Goal: Information Seeking & Learning: Get advice/opinions

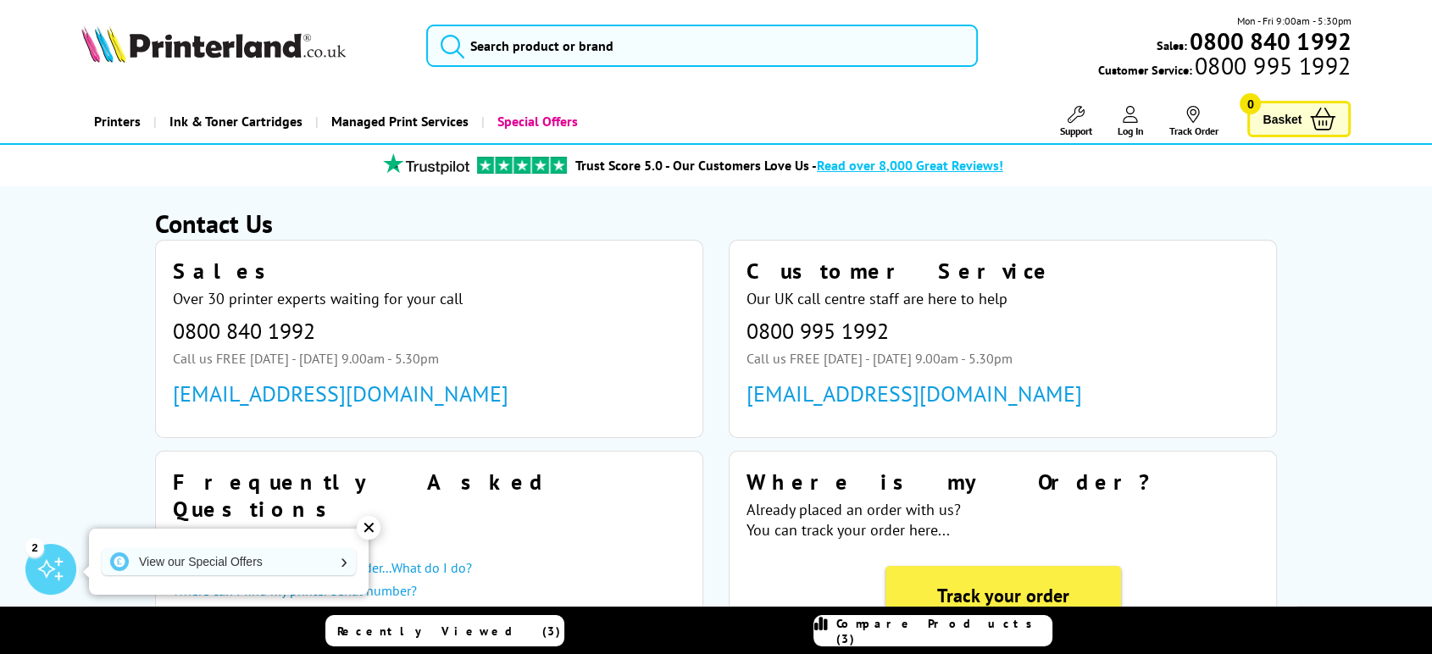
click at [366, 530] on div "✕" at bounding box center [369, 528] width 24 height 24
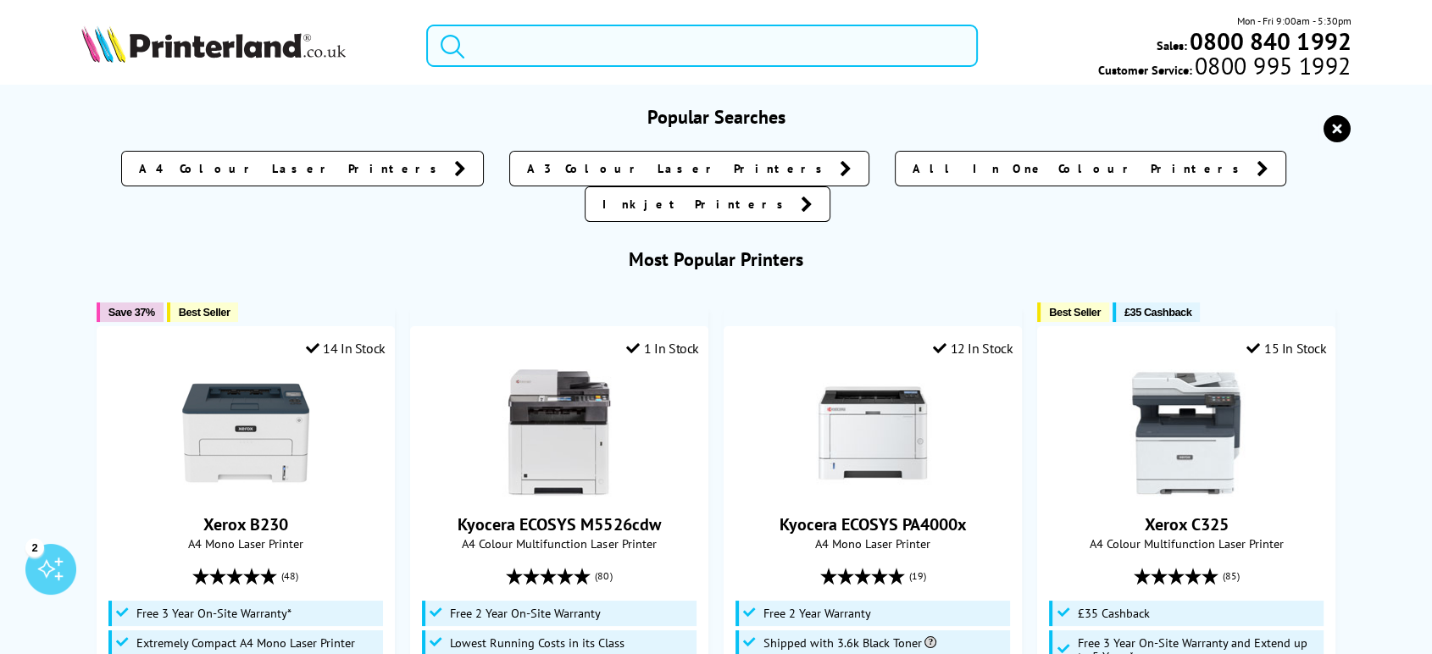
click at [589, 39] on input "search" at bounding box center [702, 46] width 552 height 42
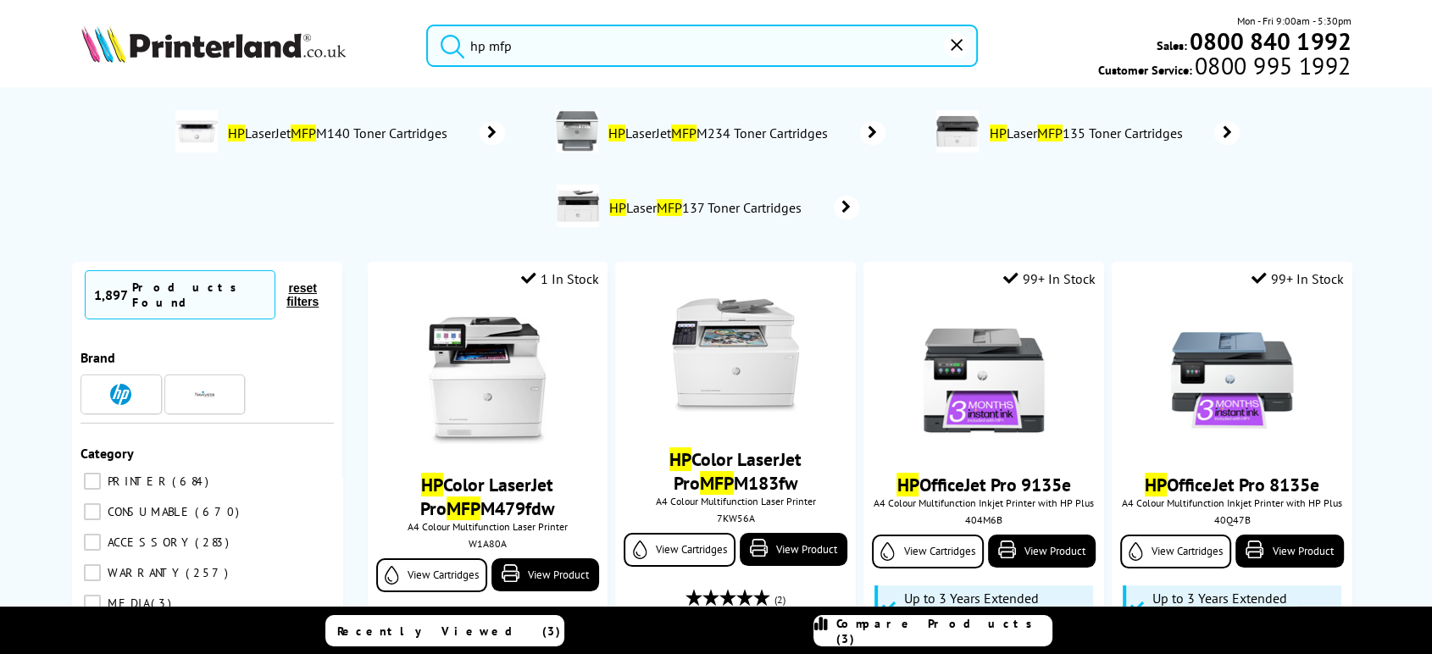
type input "hp mfp"
click at [427, 25] on button "submit" at bounding box center [448, 43] width 42 height 37
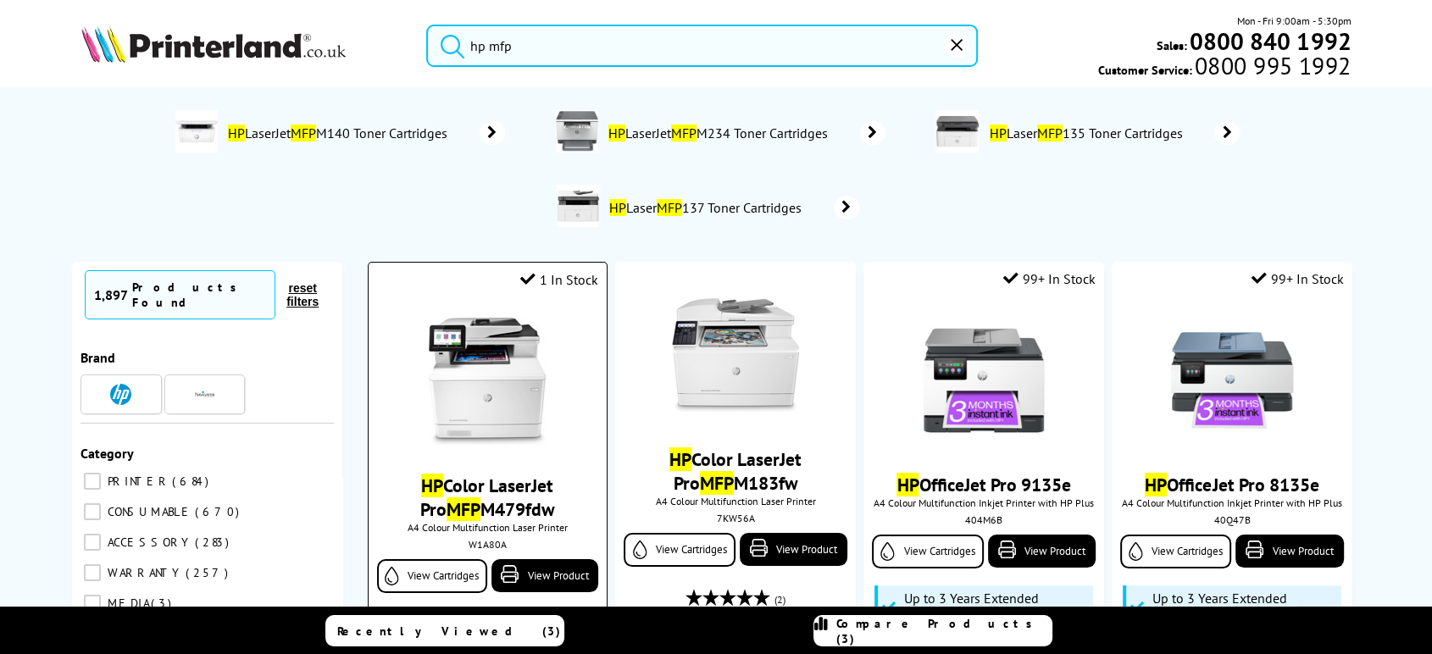
click at [494, 485] on link "HP Color LaserJet Pro MFP M479fdw" at bounding box center [487, 497] width 135 height 47
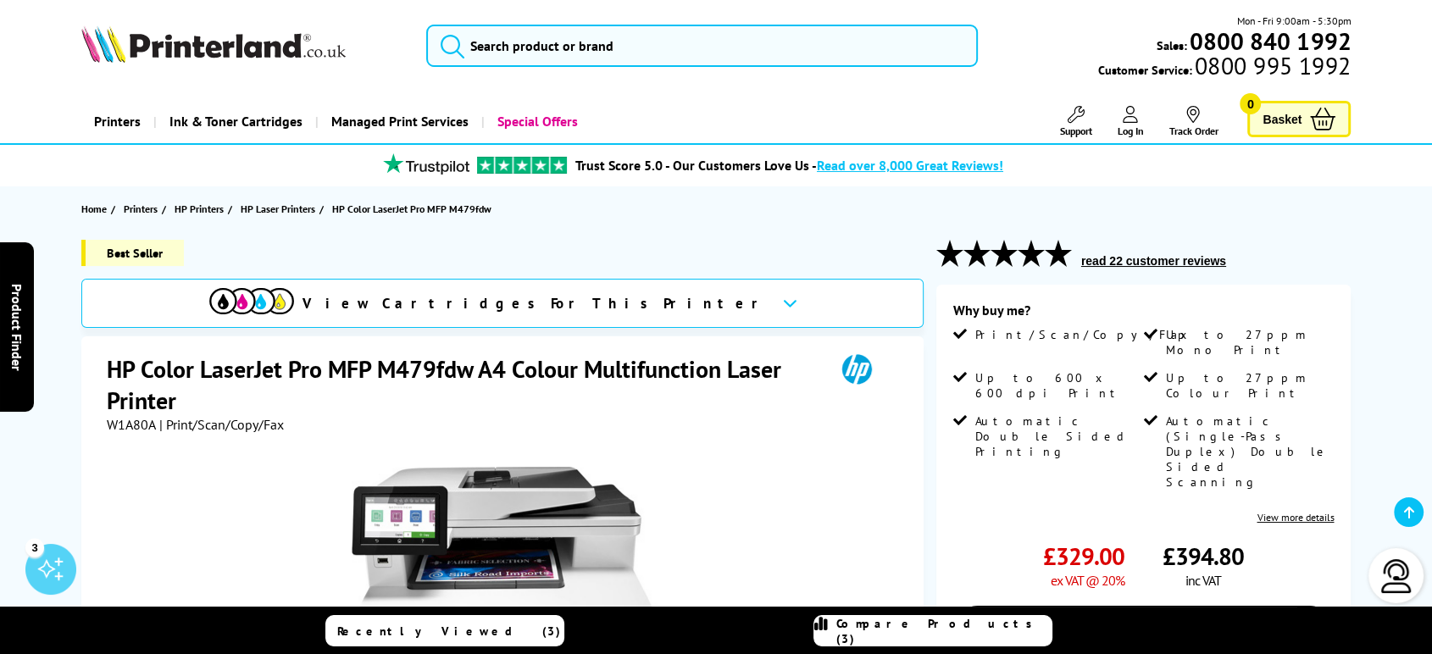
scroll to position [572, 0]
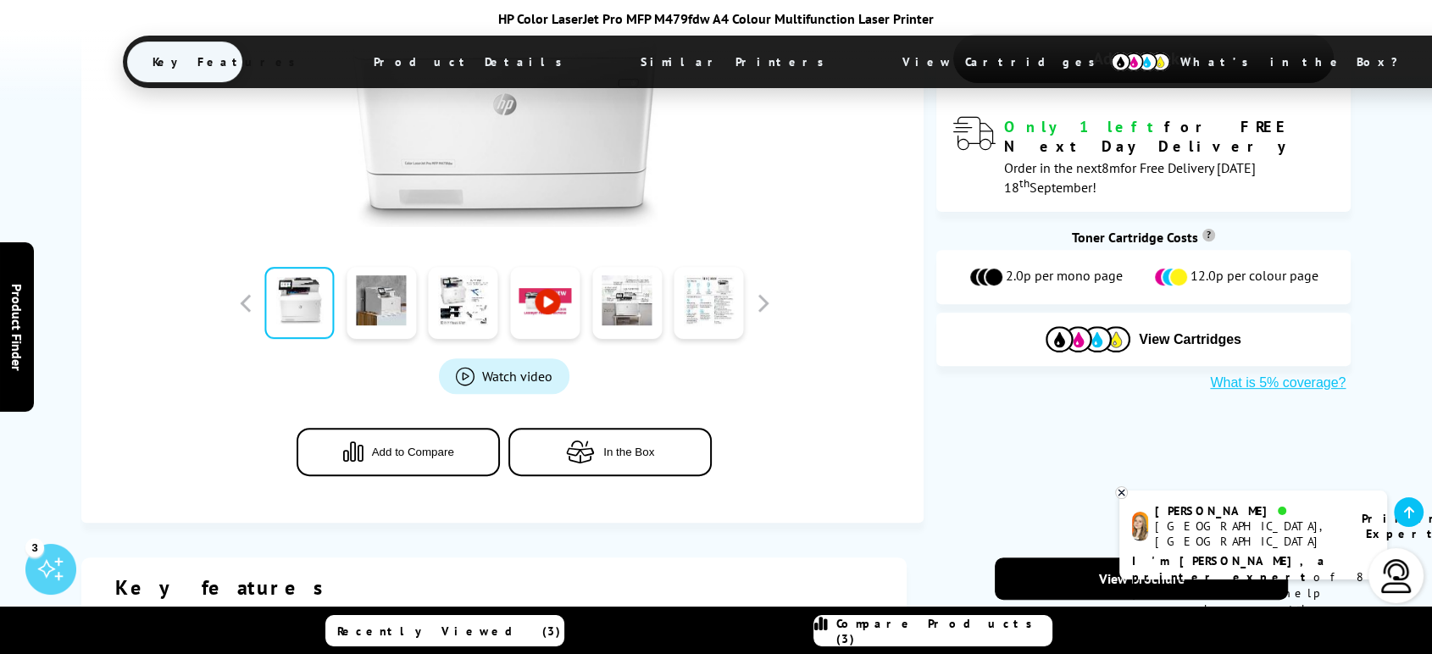
click at [1393, 579] on img at bounding box center [1396, 576] width 34 height 34
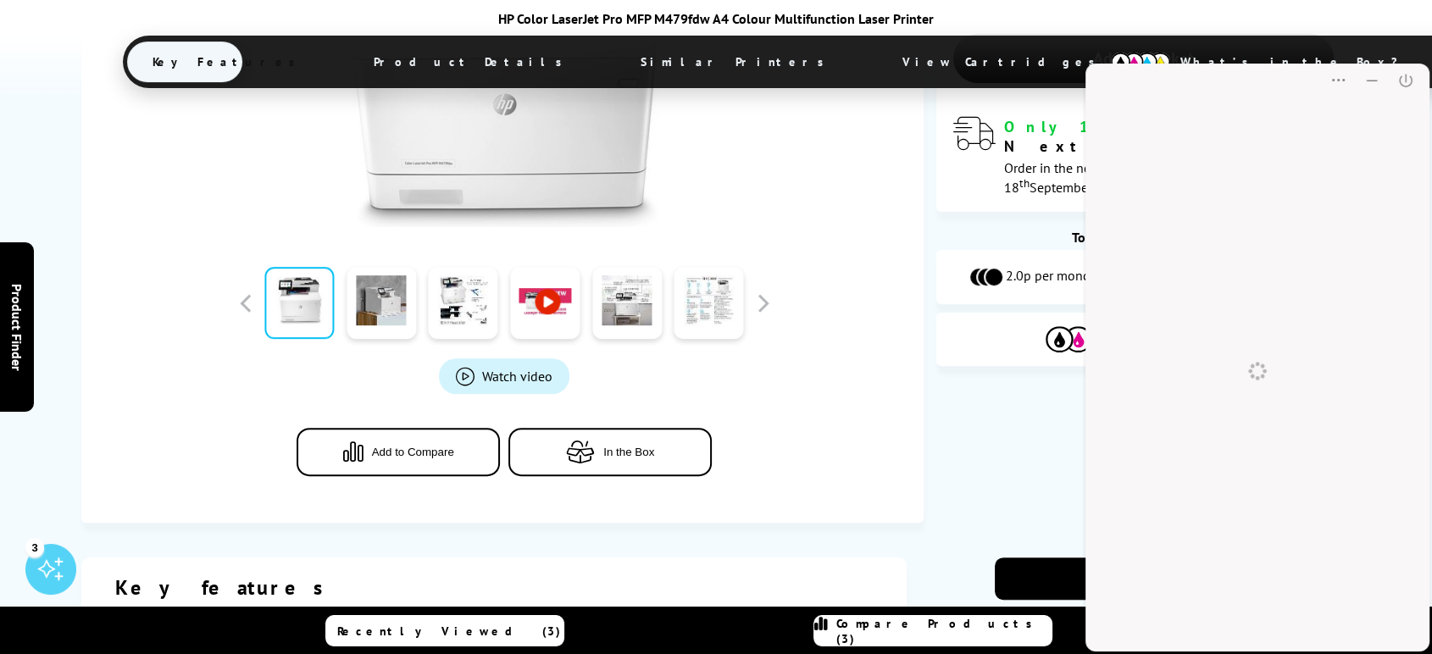
scroll to position [0, 0]
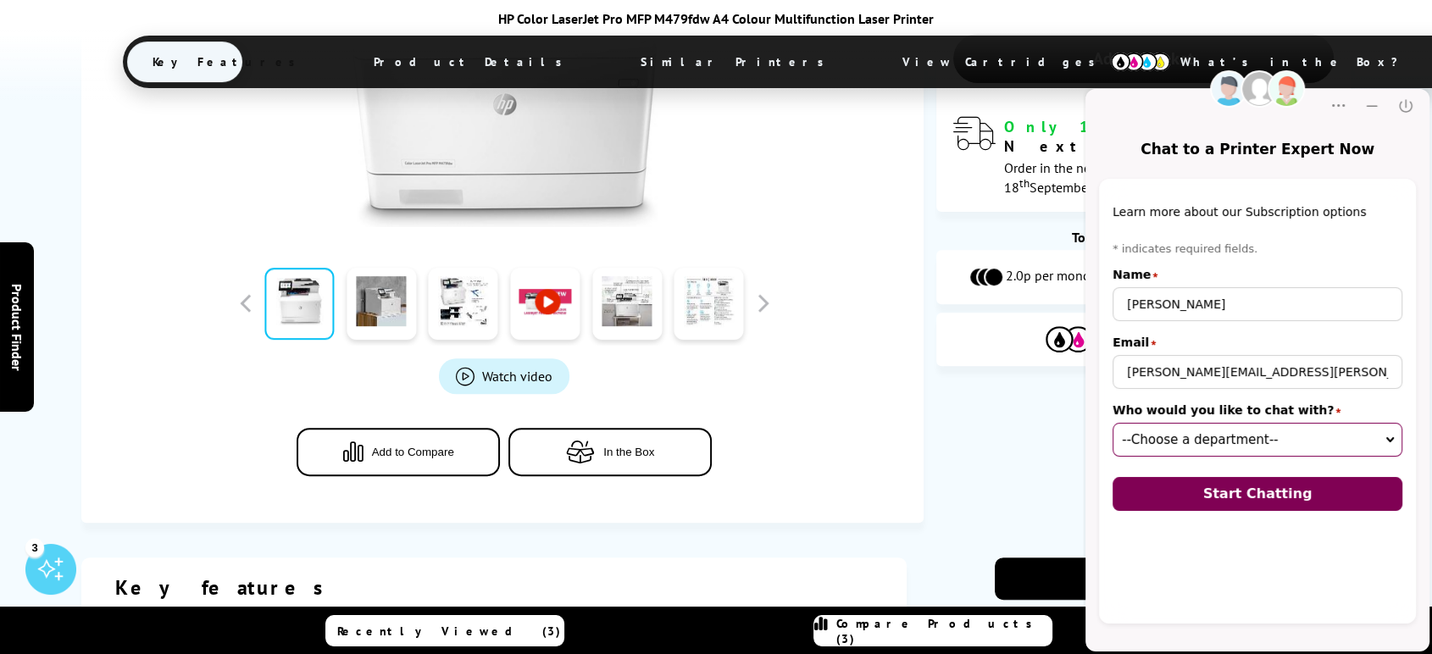
click at [1283, 446] on select "--Choose a department-- Customer Service (online) Sales (online) Sales Team (on…" at bounding box center [1257, 440] width 290 height 34
select select "03000000-0000-0000-0000-009f0002cb3c"
click at [1112, 423] on select "--Choose a department-- Customer Service (online) Sales (online) Sales Team (on…" at bounding box center [1257, 440] width 290 height 34
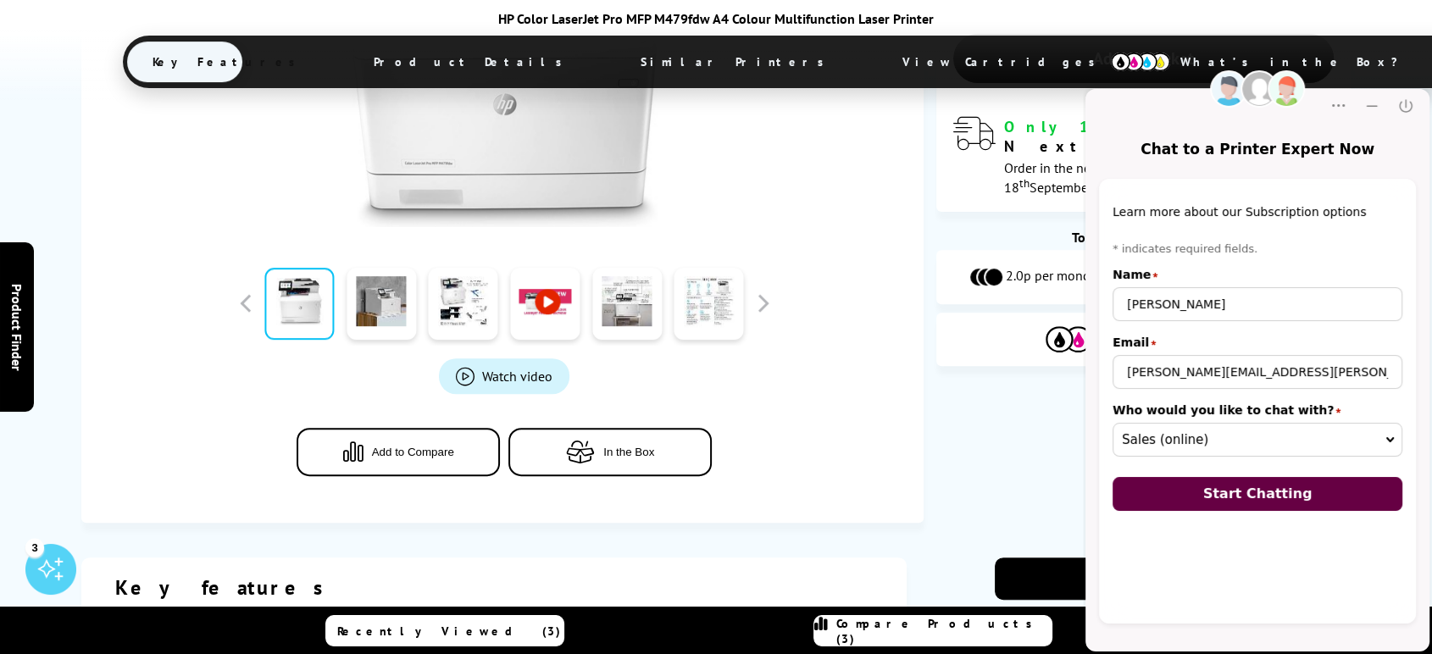
click at [1263, 498] on span "Start Chatting" at bounding box center [1257, 493] width 109 height 16
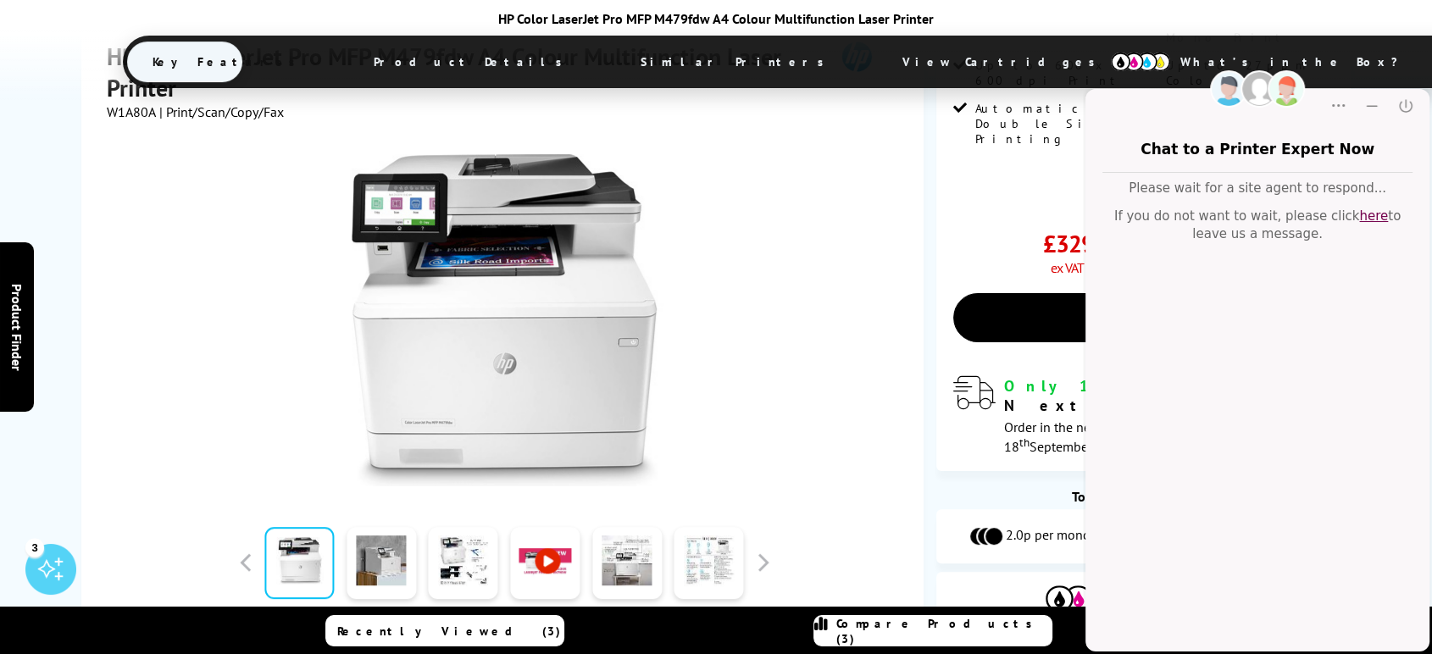
scroll to position [384, 0]
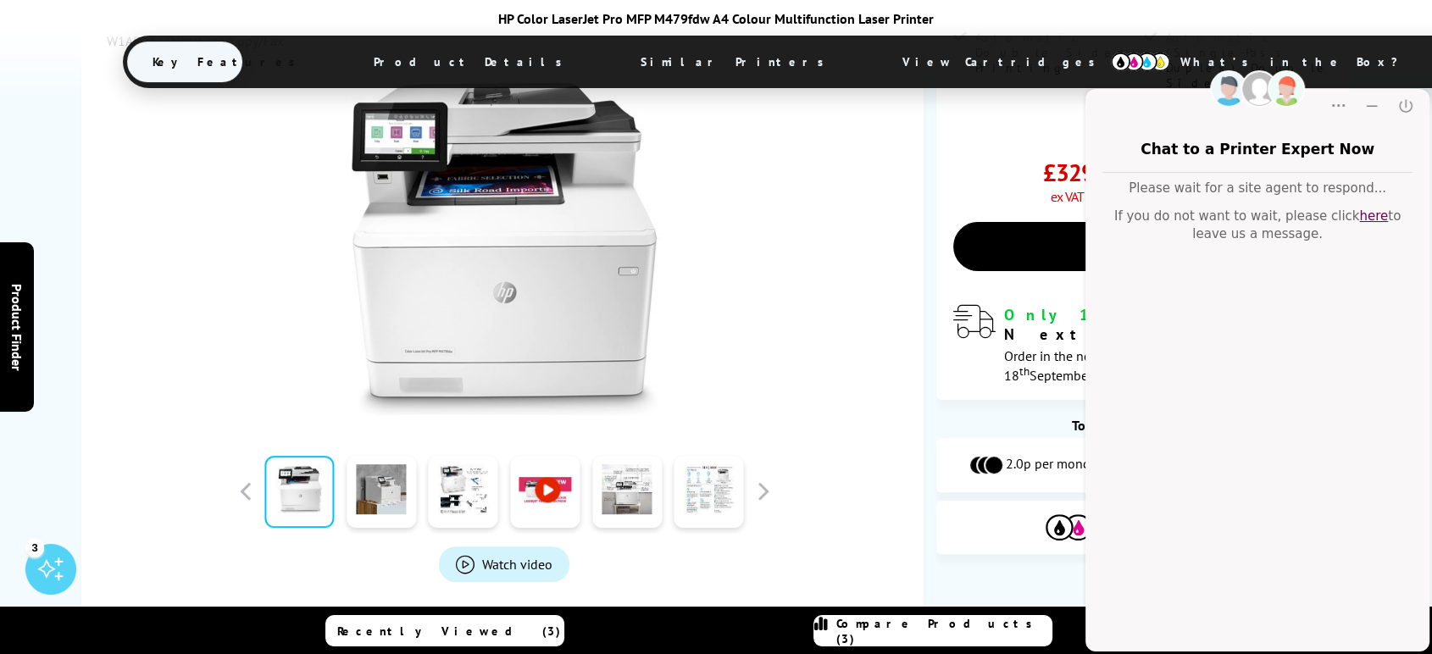
click at [773, 313] on div at bounding box center [505, 240] width 796 height 383
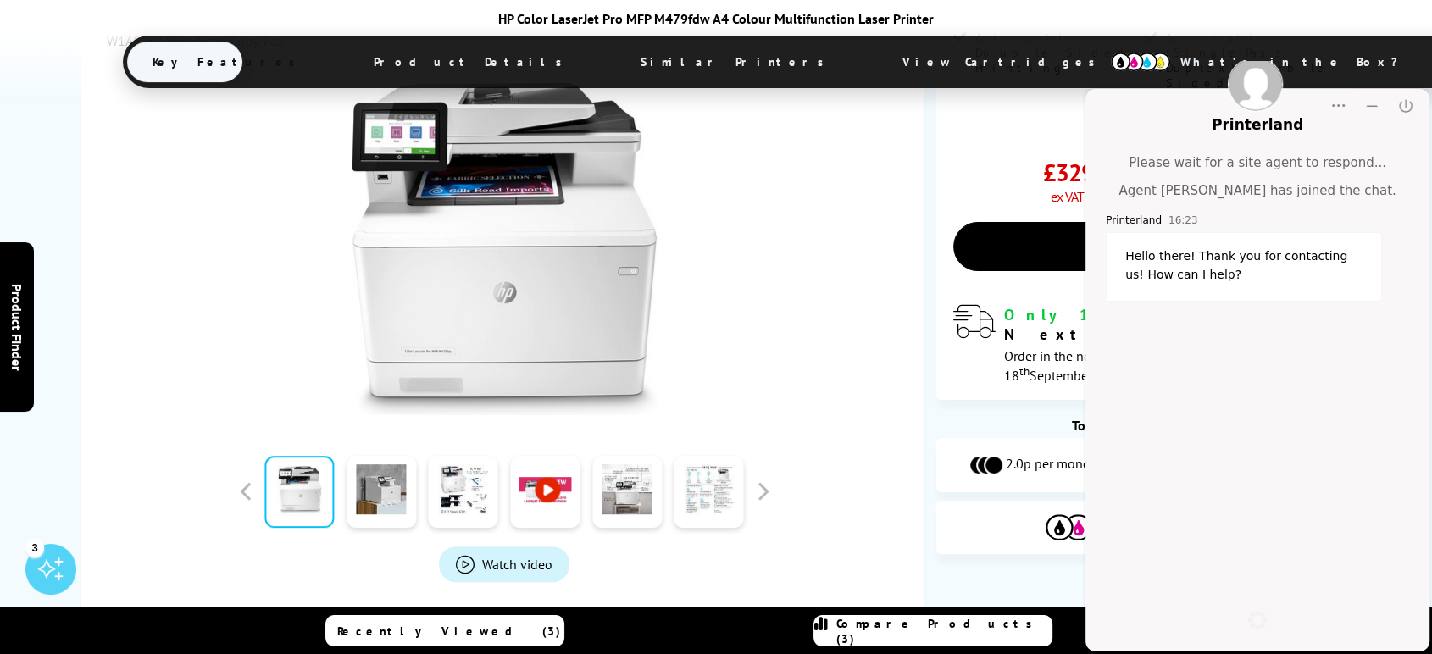
click at [1221, 612] on textarea at bounding box center [1212, 604] width 205 height 17
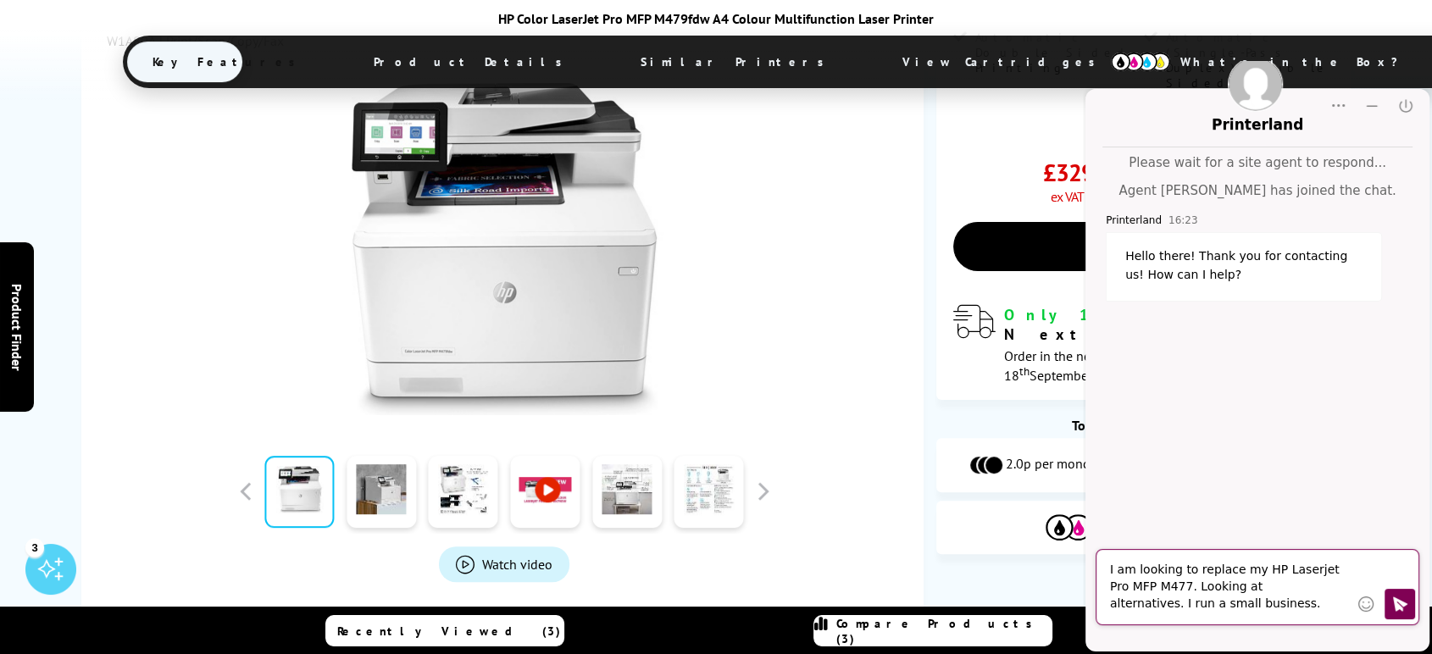
type textarea "I am looking to replace my HP Laserjet Pro MFP M477. Looking at alternatives. I…"
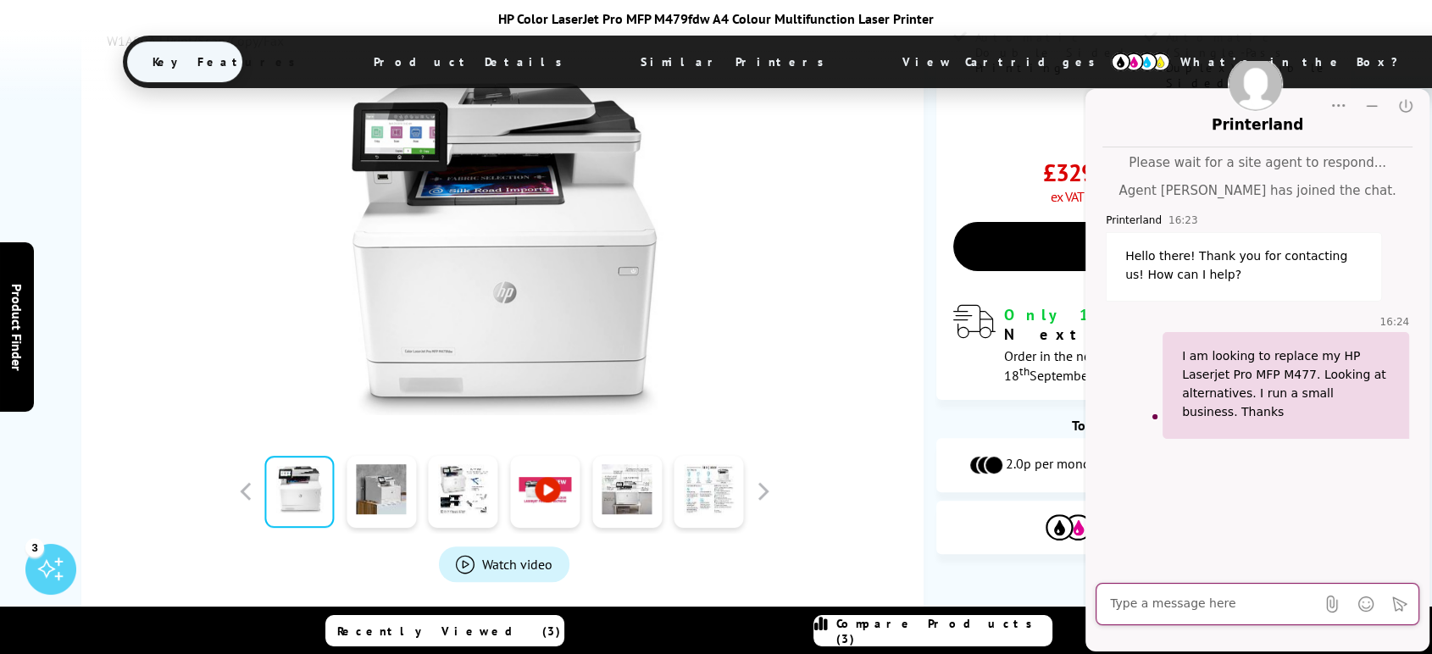
click at [896, 326] on div at bounding box center [505, 240] width 796 height 383
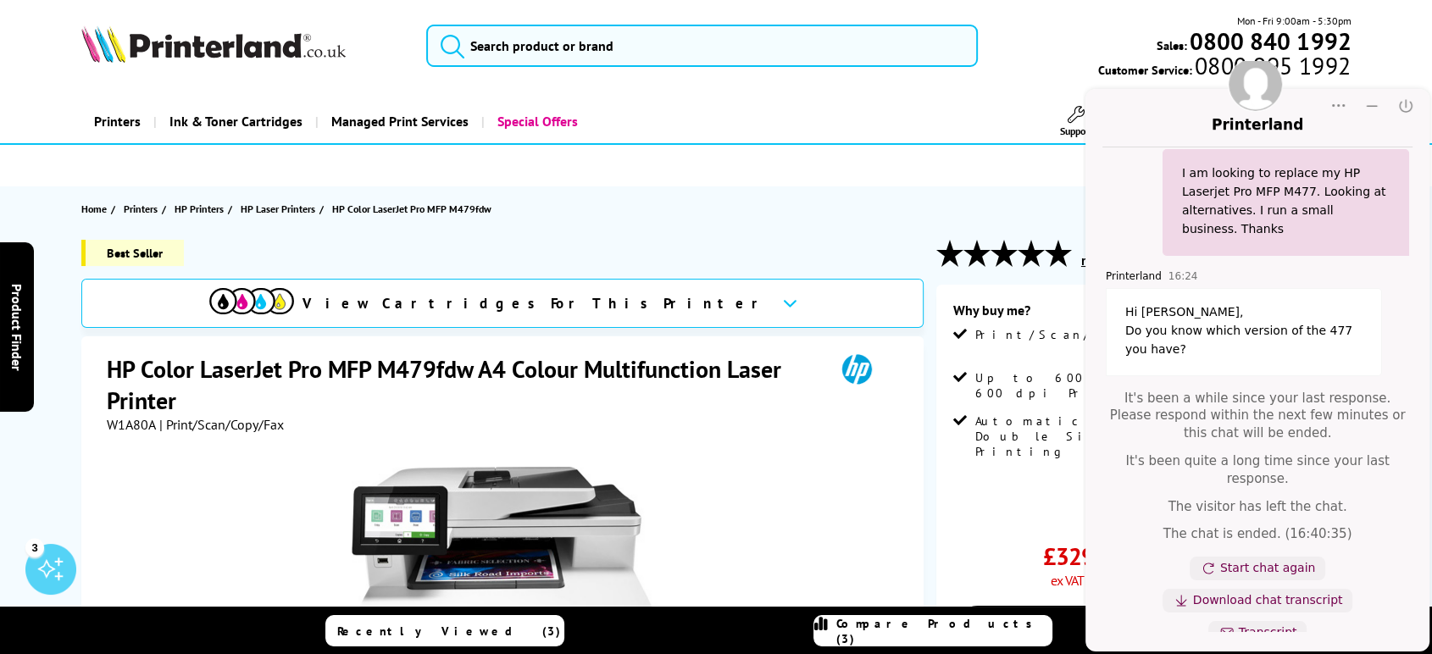
scroll to position [191, 0]
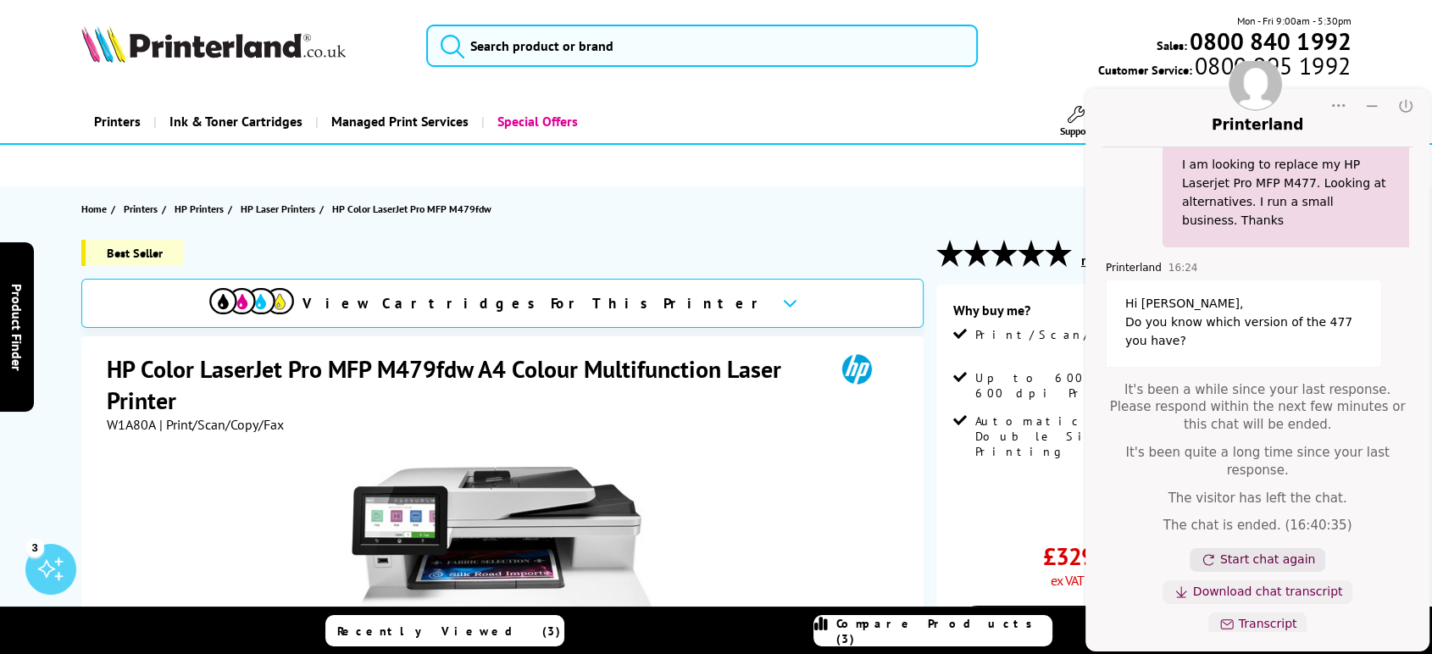
click at [1276, 552] on link "Start chat again" at bounding box center [1267, 560] width 95 height 17
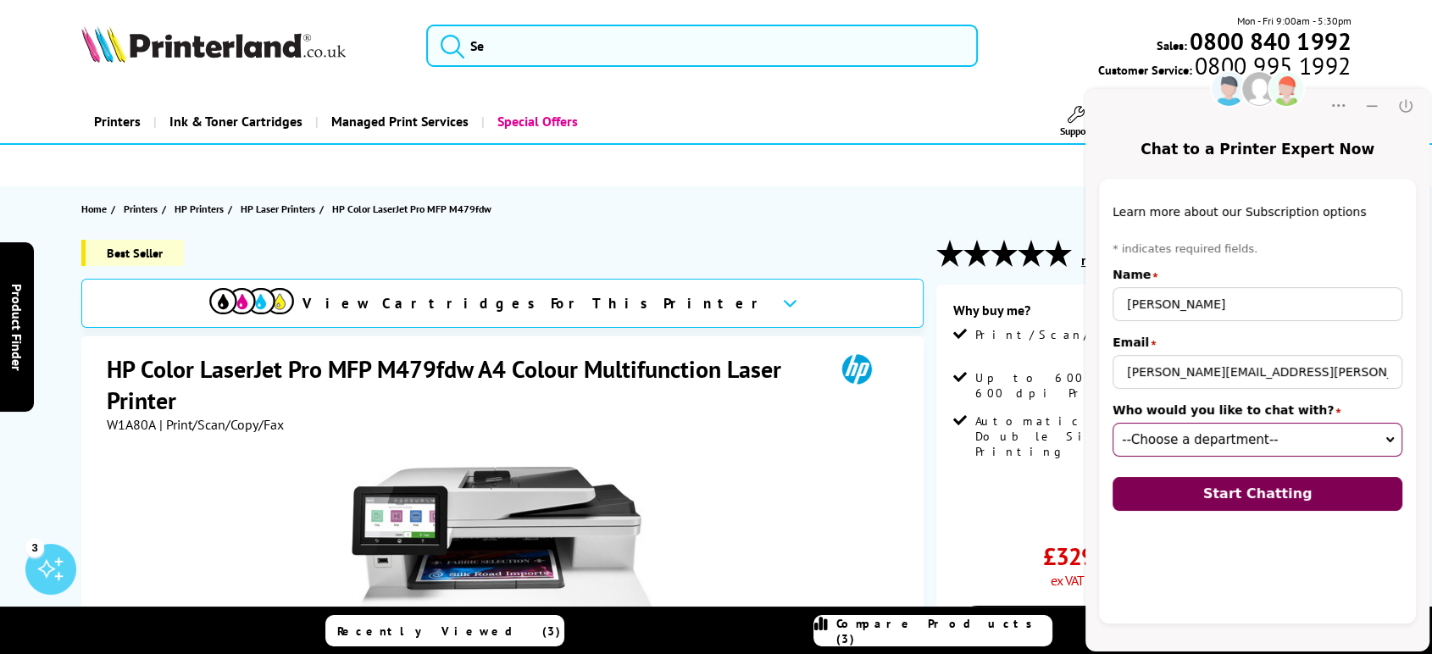
click at [1276, 453] on select "--Choose a department-- Customer Service (online) Sales (online) Sales Team (on…" at bounding box center [1257, 440] width 290 height 34
select select "03000000-0000-0000-0000-009f0002cb3c"
click at [1112, 423] on select "--Choose a department-- Customer Service (online) Sales (online) Sales Team (on…" at bounding box center [1257, 440] width 290 height 34
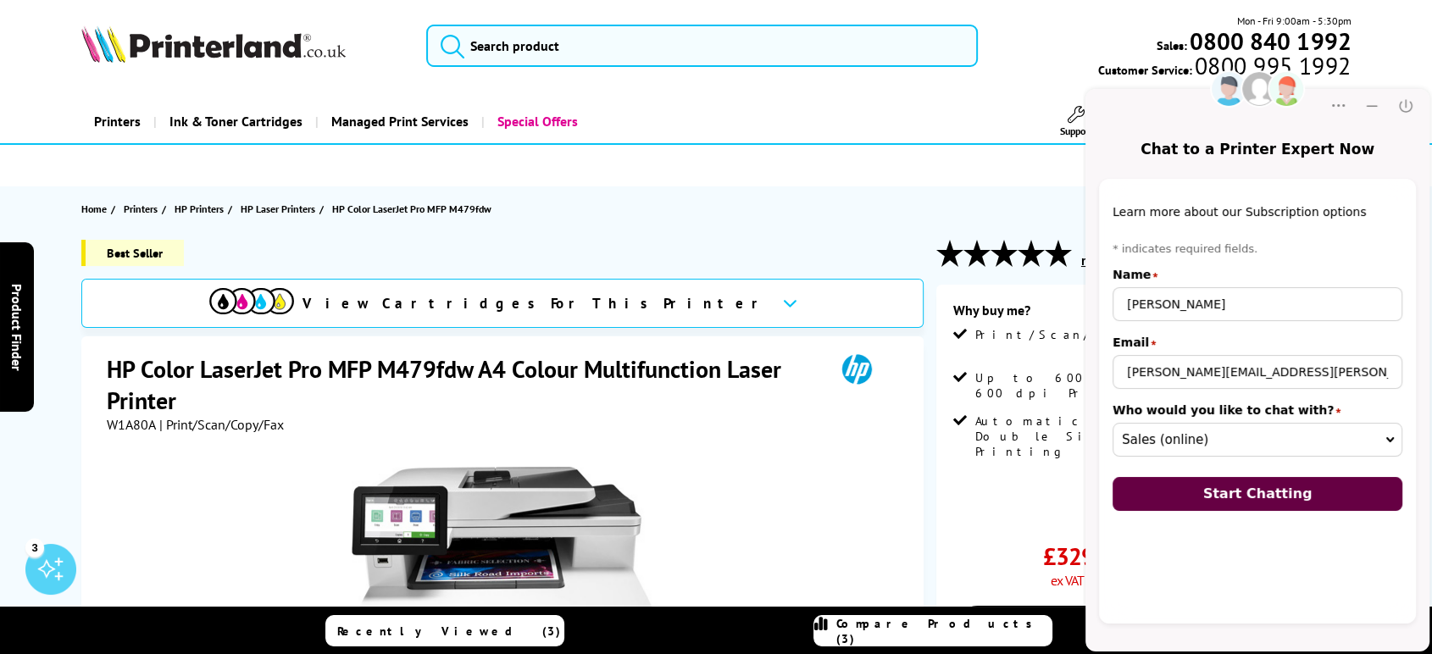
click at [1240, 501] on span "Start Chatting" at bounding box center [1257, 493] width 109 height 16
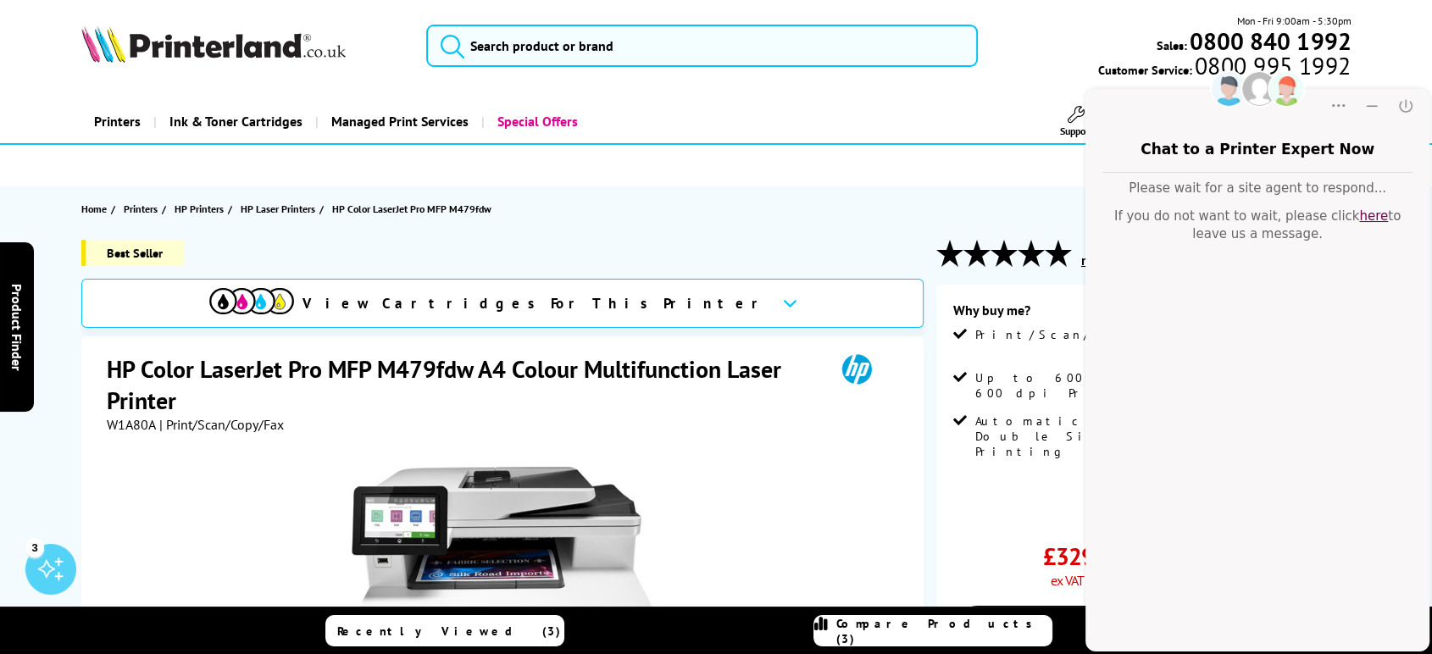
click at [1246, 315] on div "Chat window Please wait for a site agent to respond... If you do not want to wa…" at bounding box center [1257, 402] width 344 height 459
click at [1326, 307] on div "Chat window Please wait for a site agent to respond... If you do not want to wa…" at bounding box center [1257, 402] width 344 height 459
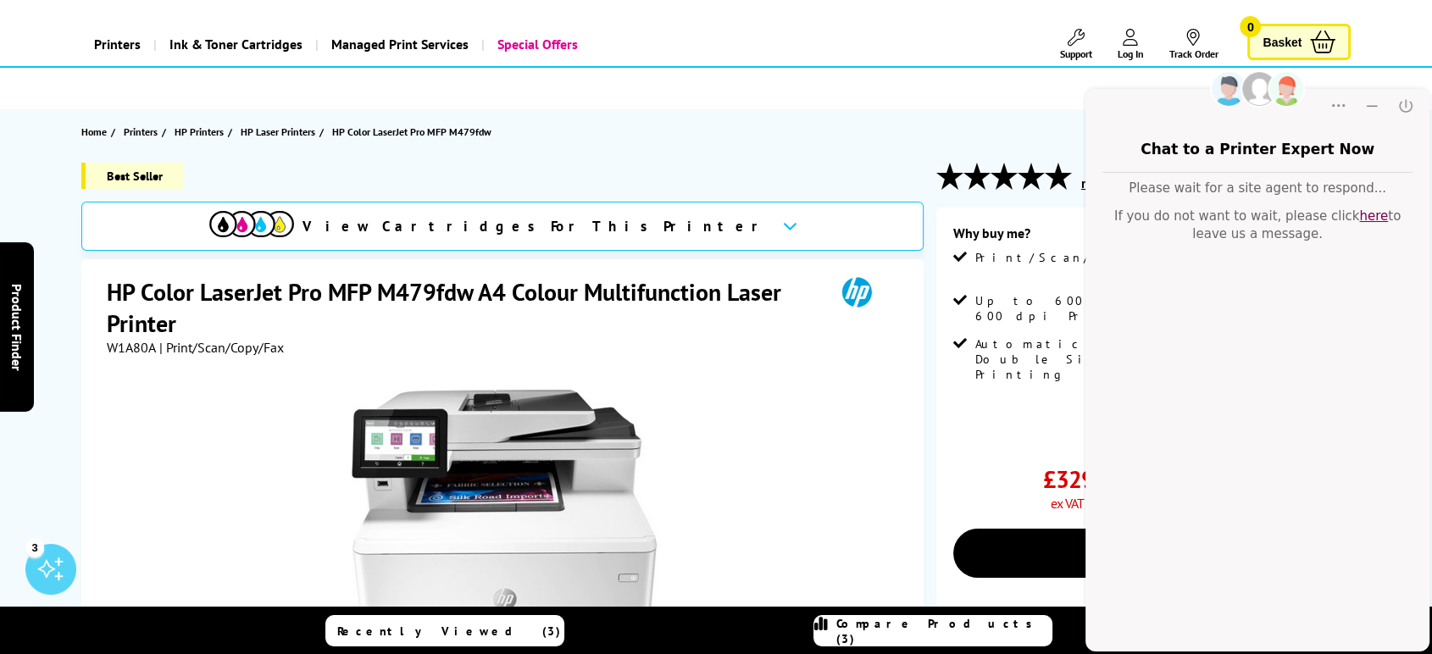
scroll to position [94, 0]
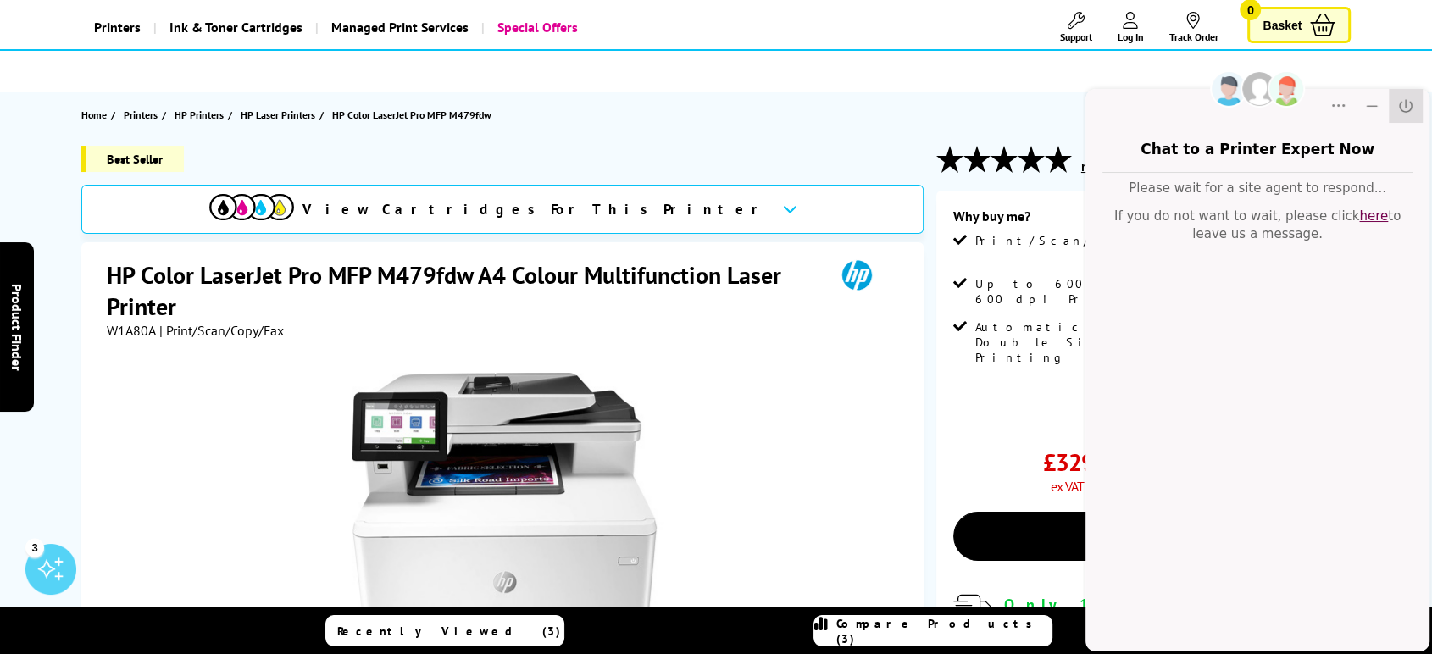
click at [1408, 103] on icon "Close" at bounding box center [1405, 105] width 17 height 17
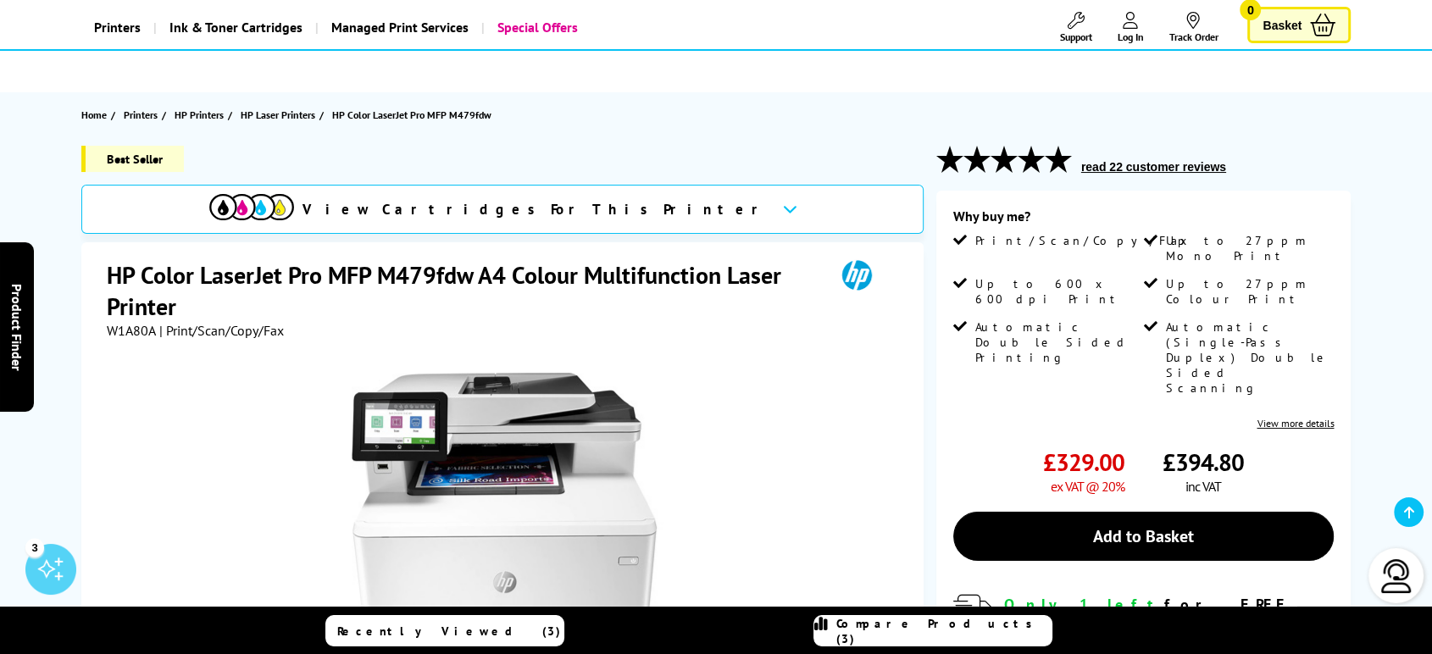
click at [1410, 516] on icon at bounding box center [1409, 513] width 10 height 14
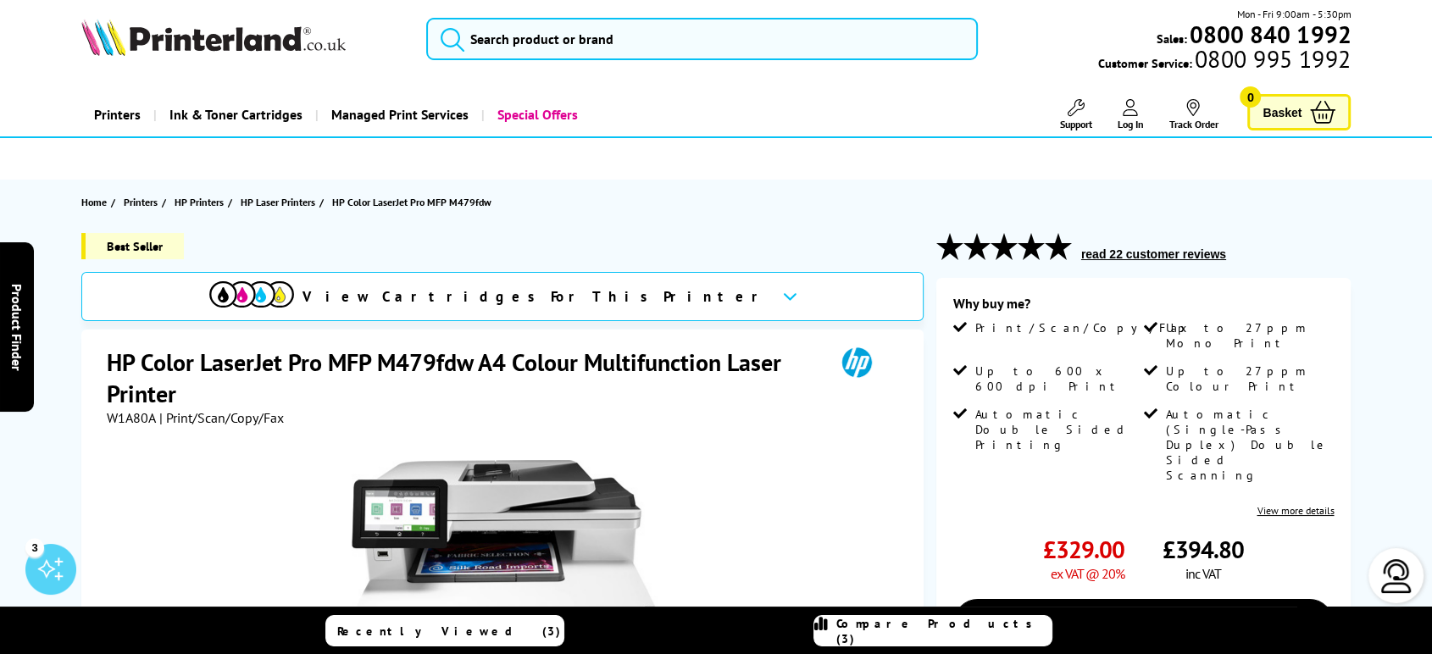
scroll to position [0, 0]
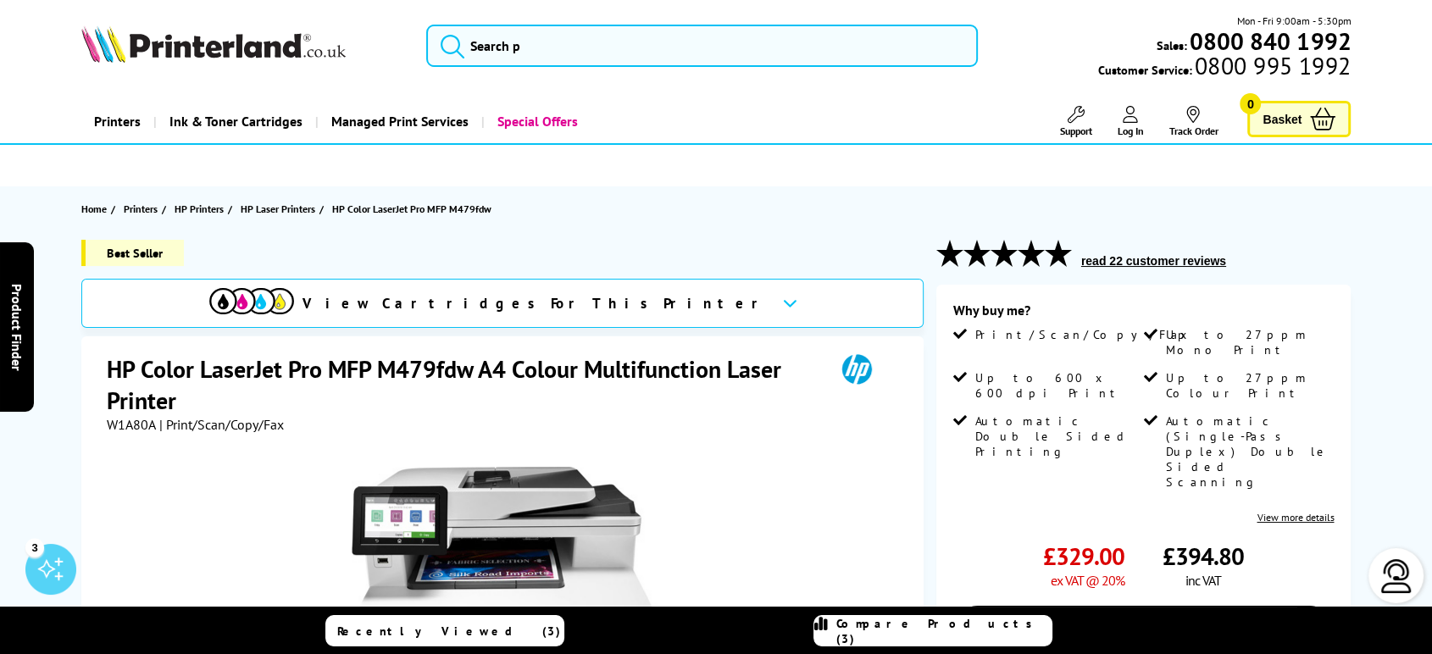
click at [1388, 591] on img at bounding box center [1396, 576] width 34 height 34
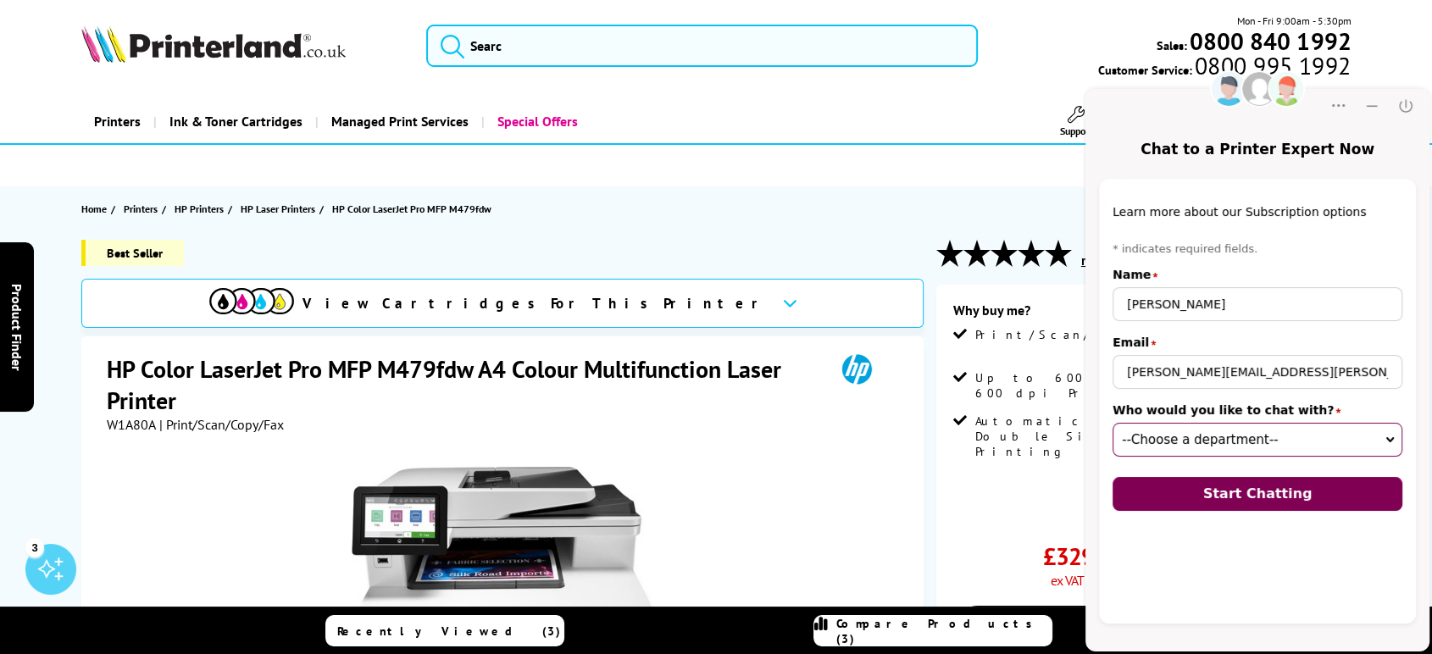
click at [1203, 438] on select "--Choose a department-- Customer Service (online) Sales (online) Sales Team (on…" at bounding box center [1257, 440] width 290 height 34
select select "53394d2f-9cd3-42d8-9af4-92d96b682e31"
click at [1112, 423] on select "--Choose a department-- Customer Service (online) Sales (online) Sales Team (on…" at bounding box center [1257, 440] width 290 height 34
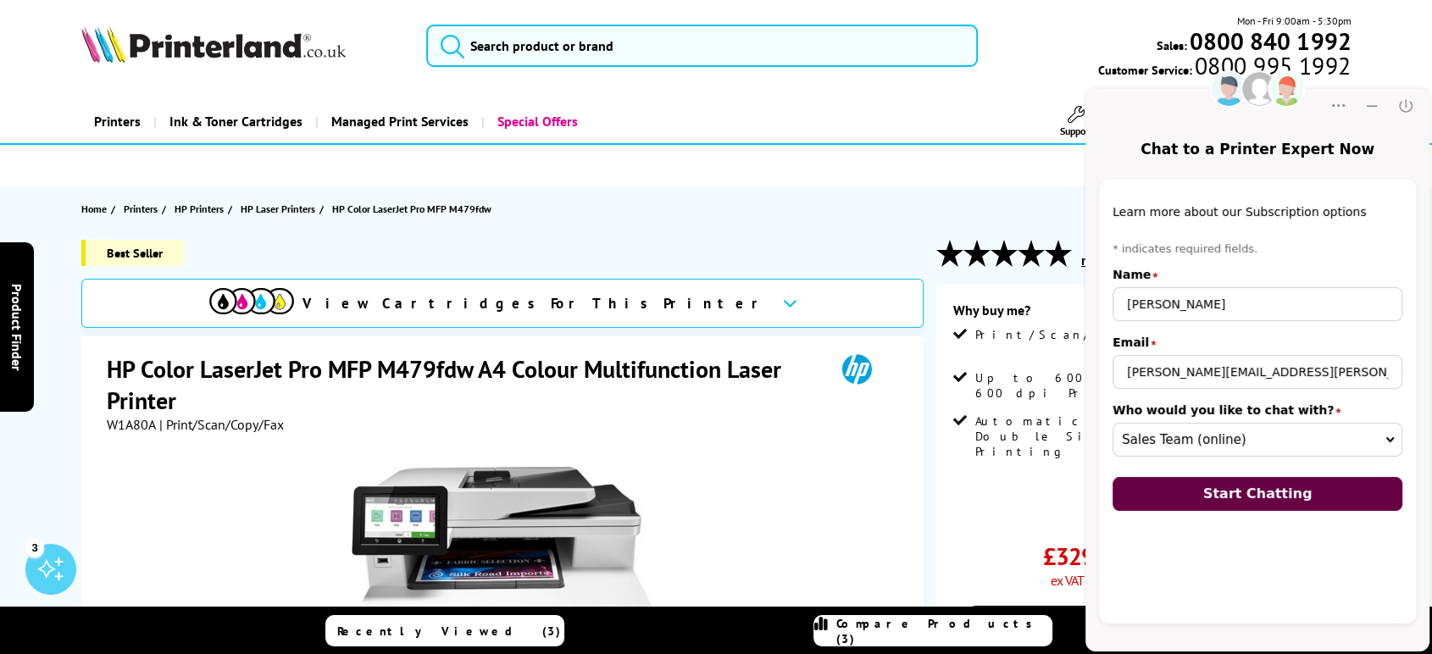
click at [1269, 496] on span "Start Chatting" at bounding box center [1257, 493] width 109 height 16
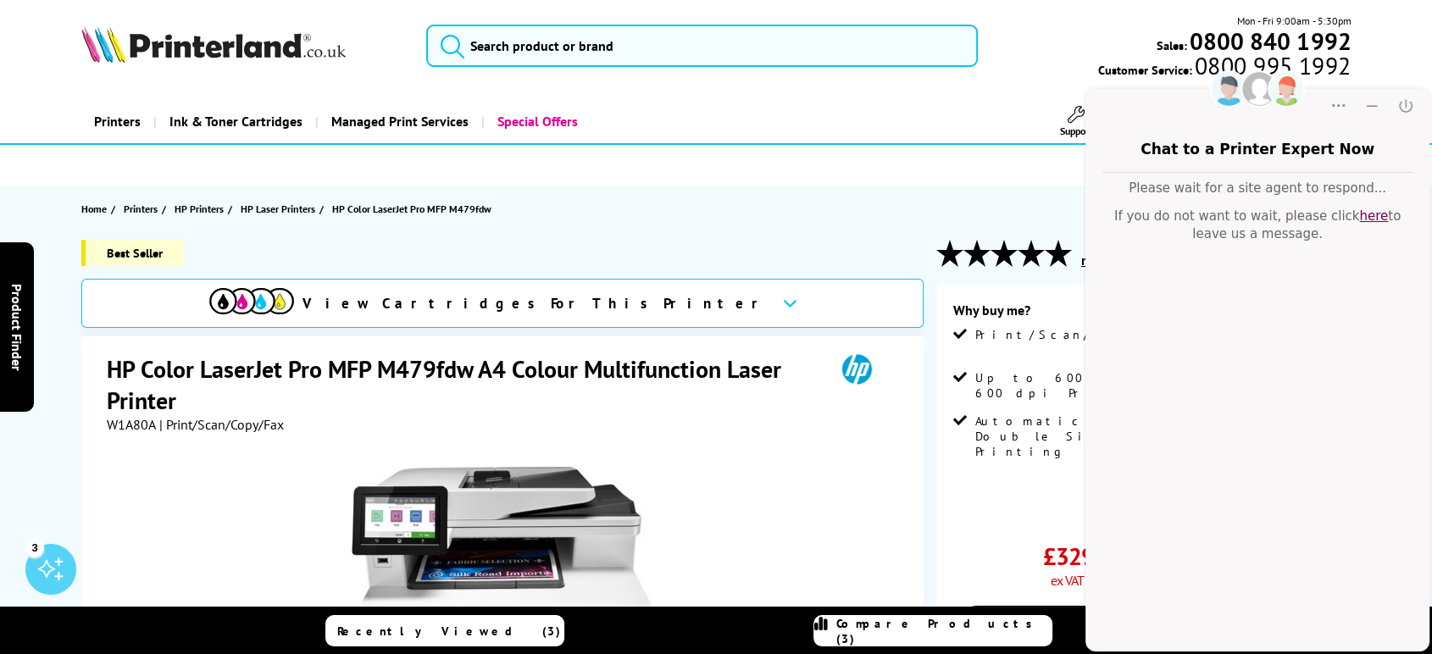
click at [1370, 346] on div "Chat window Please wait for a site agent to respond... If you do not want to wa…" at bounding box center [1257, 402] width 344 height 459
click at [770, 468] on div at bounding box center [505, 624] width 796 height 383
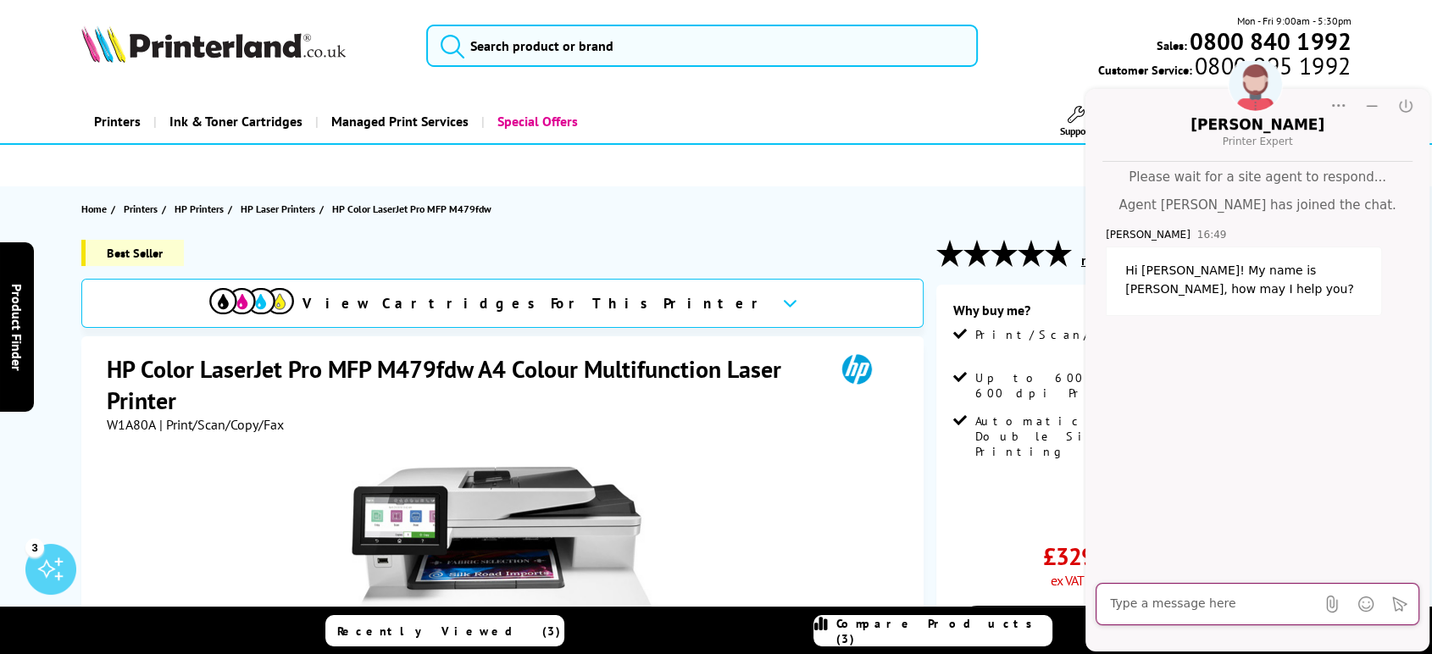
click at [1214, 609] on textarea at bounding box center [1212, 604] width 205 height 17
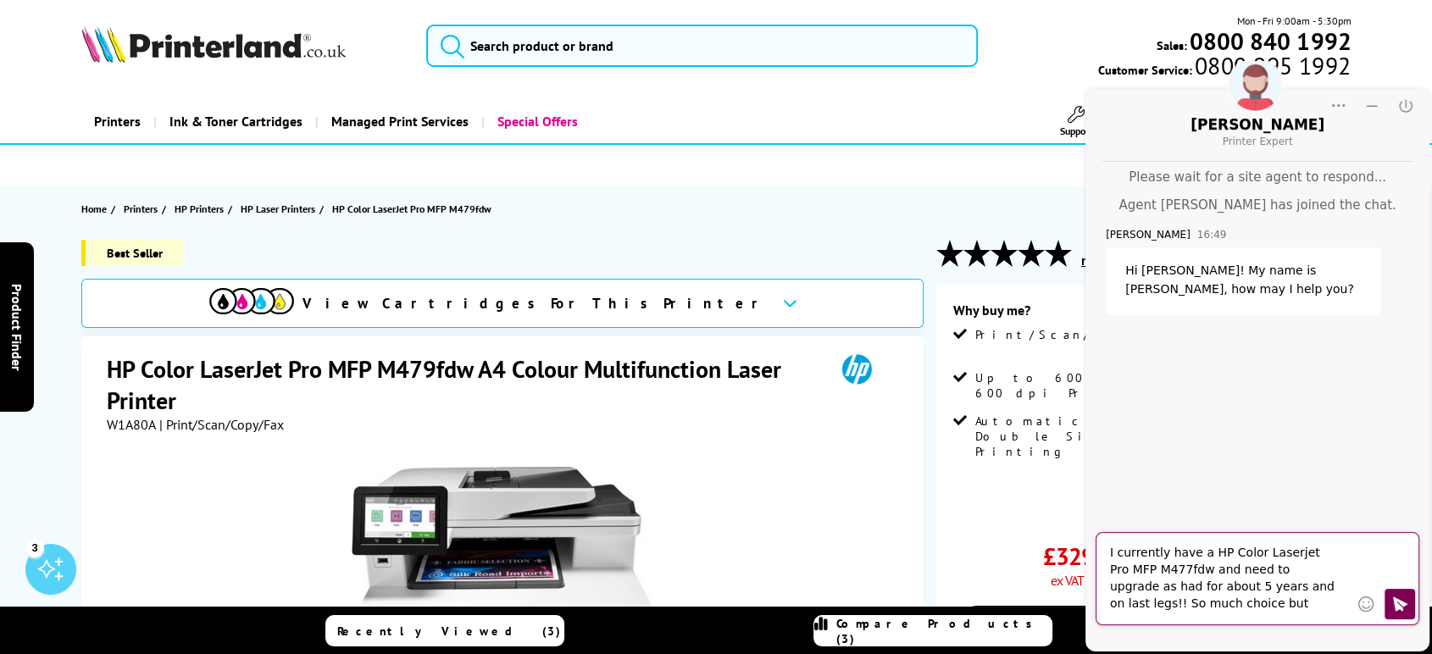
type textarea "I currently have a HP Color Laserjet Pro MFP M477fdw and need to upgrade as had…"
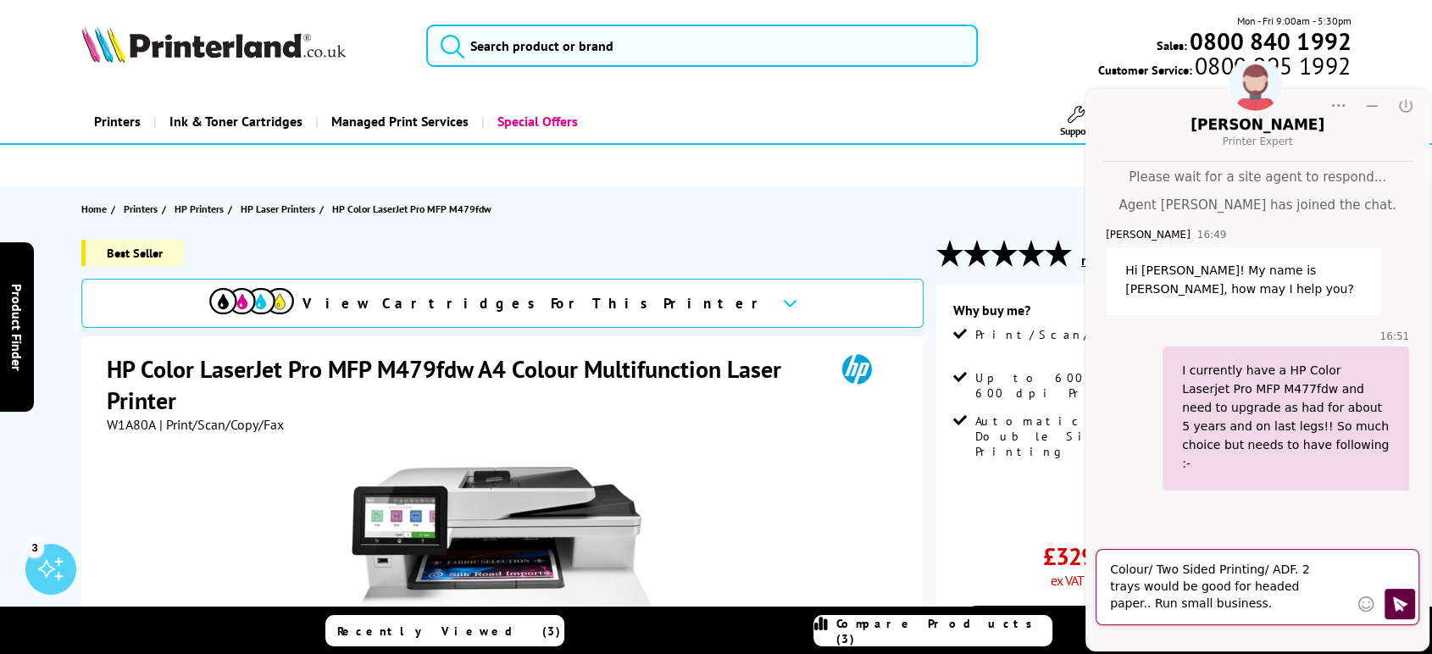
type textarea "Colour/ Two Sided Printing/ ADF. 2 trays would be good for headed paper.. Run s…"
click at [1392, 599] on icon "Click to send" at bounding box center [1399, 604] width 17 height 17
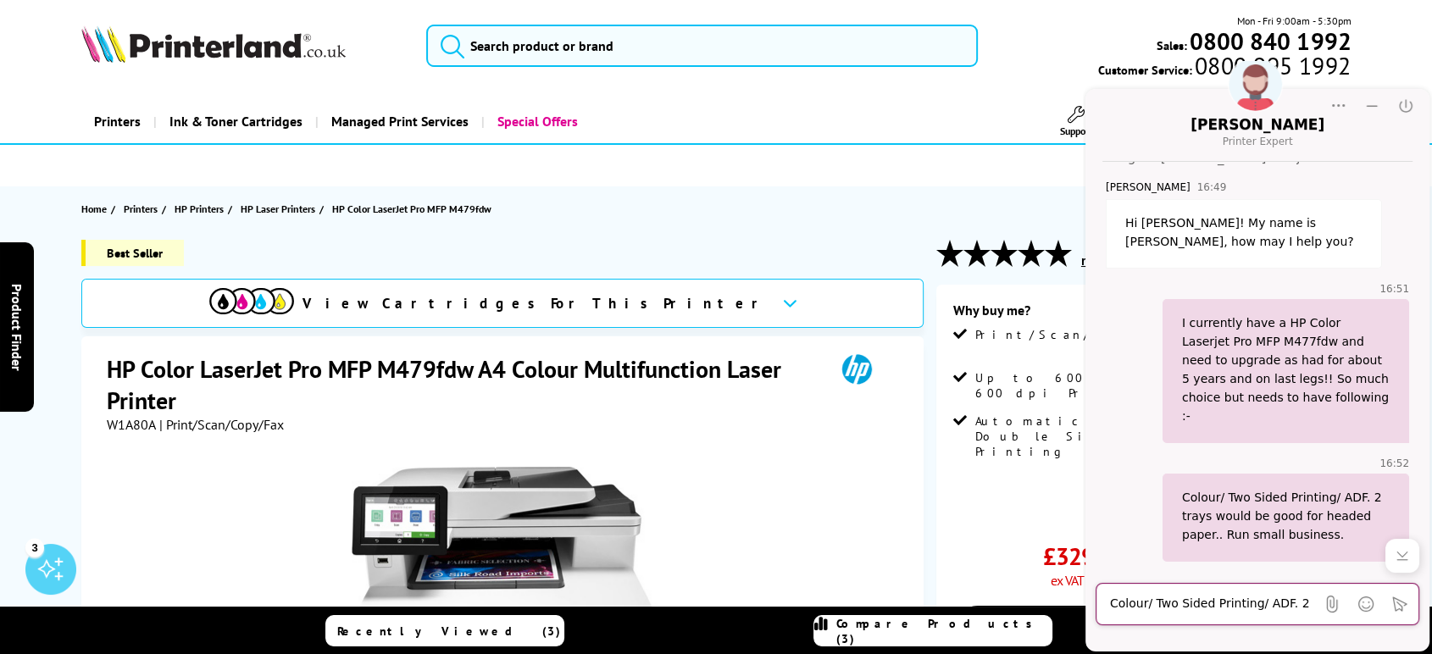
scroll to position [56, 0]
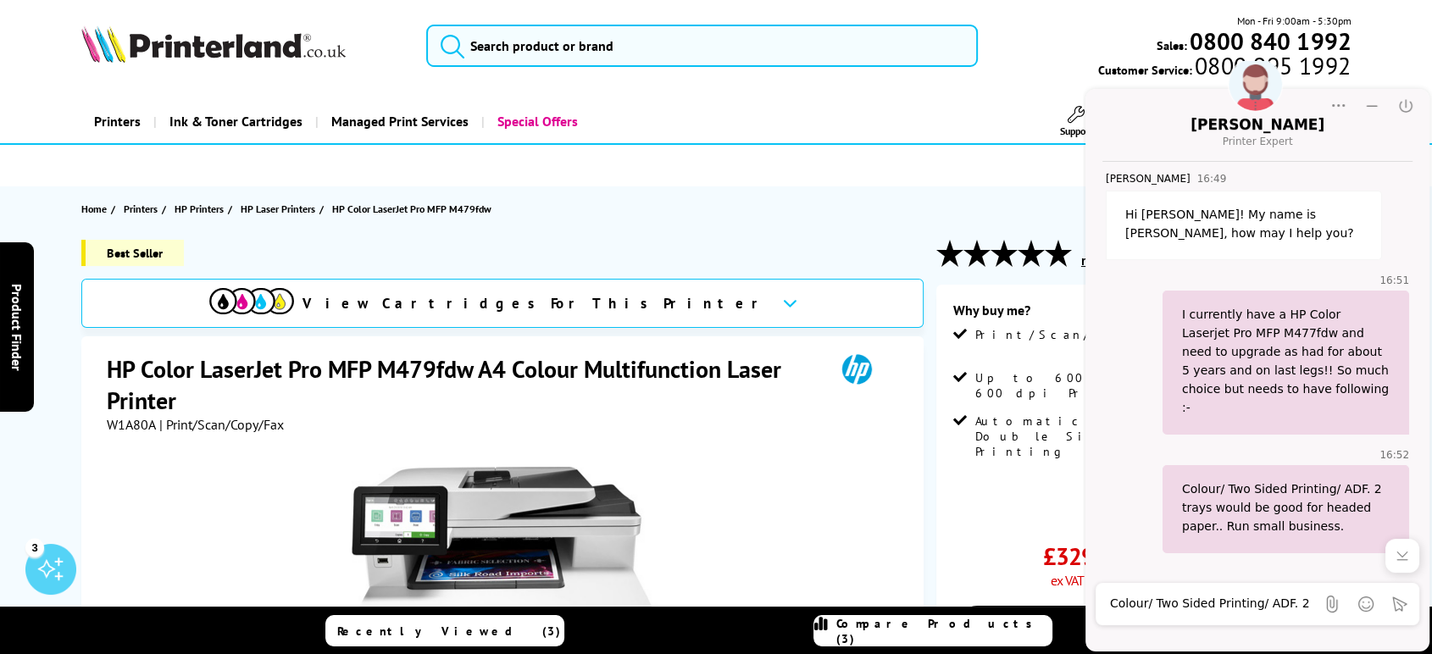
click at [1399, 552] on icon "Scroll to bottom" at bounding box center [1402, 555] width 17 height 17
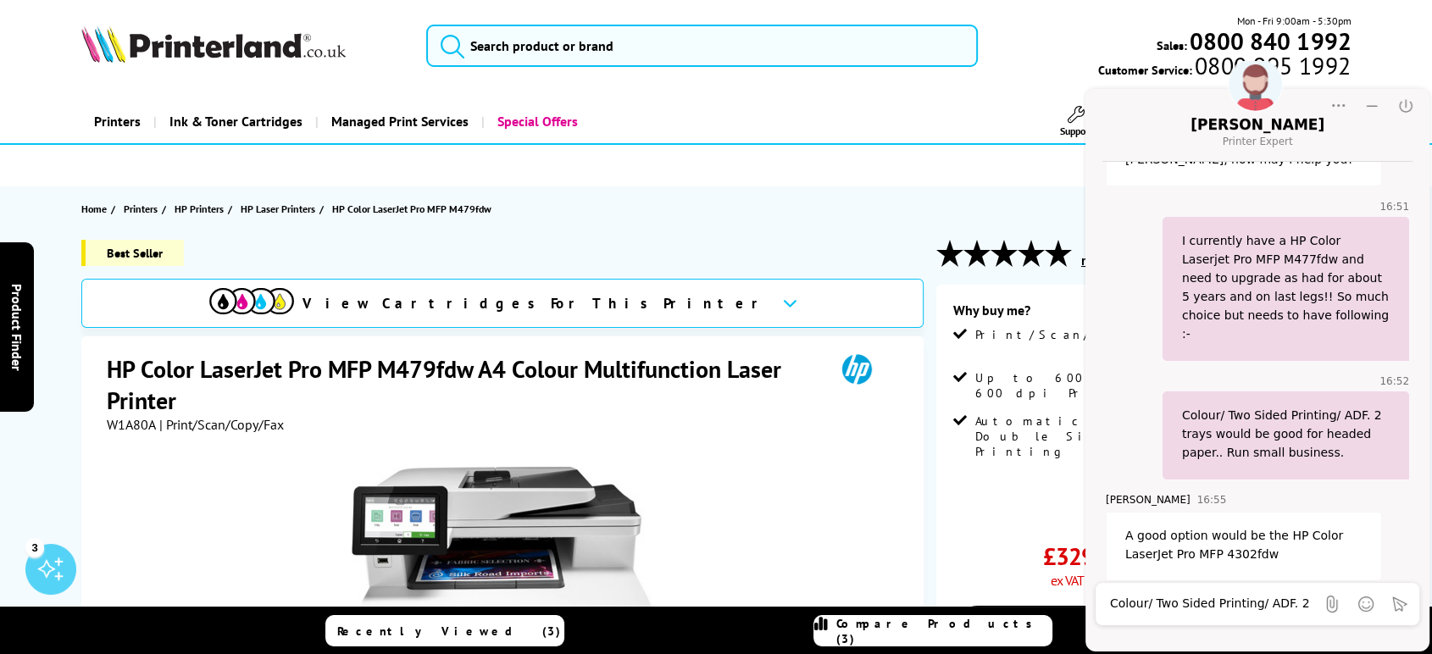
scroll to position [225, 0]
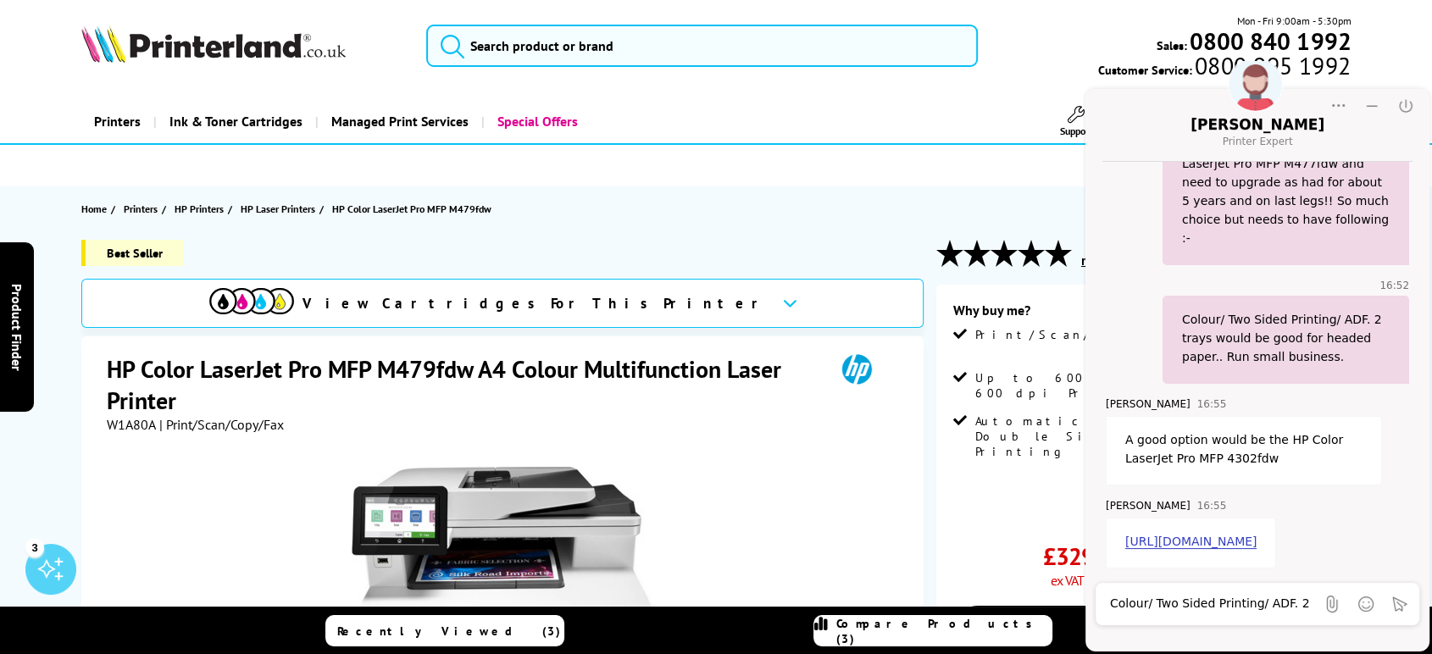
click at [1214, 612] on textarea "Colour/ Two Sided Printing/ ADF. 2 trays would be good for headed paper.. Run s…" at bounding box center [1212, 604] width 205 height 17
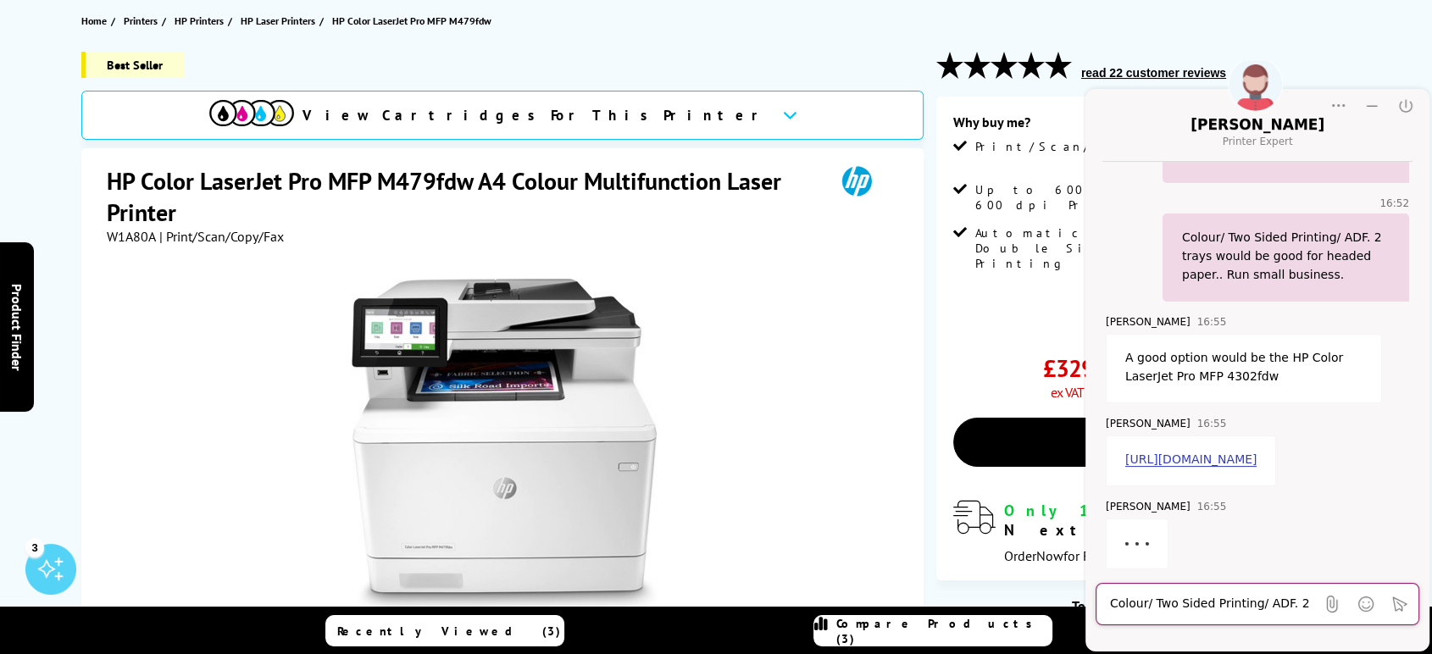
scroll to position [308, 0]
click at [1228, 595] on div "Colour/ Two Sided Printing/ ADF. 2 trays would be good for headed paper.. Run s…" at bounding box center [1212, 604] width 205 height 34
click at [1182, 605] on textarea "Colour/ Two Sided Printing/ ADF. 2 trays would be good for headed paper.. Run s…" at bounding box center [1212, 604] width 205 height 17
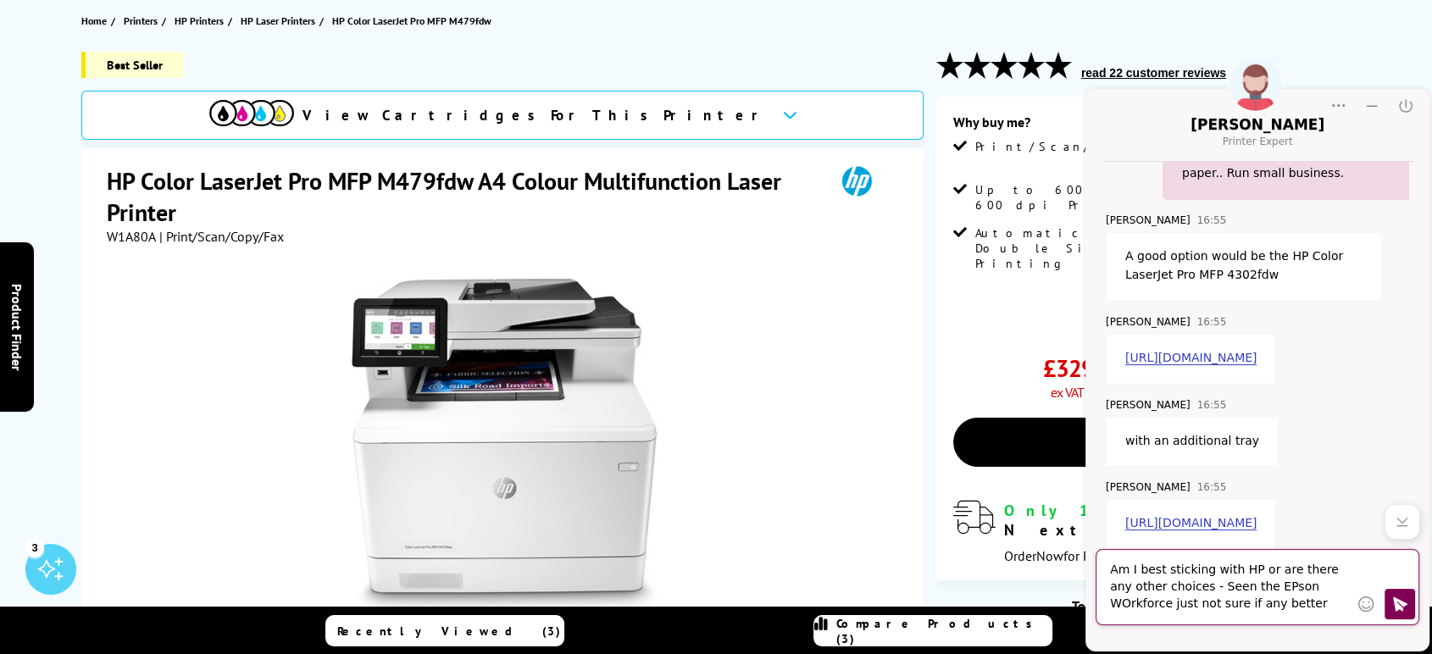
type textarea "Am I best sticking with HP or are there any other choices - Seen the EPson WOrk…"
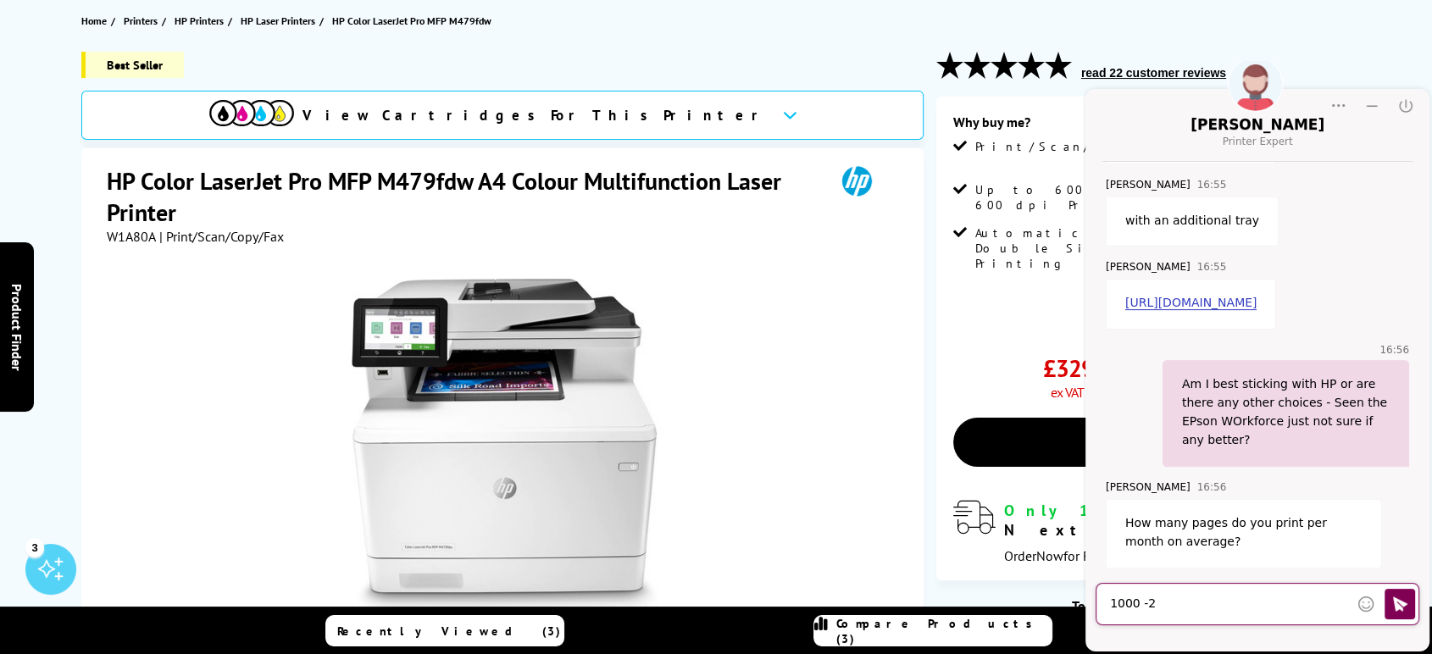
scroll to position [712, 0]
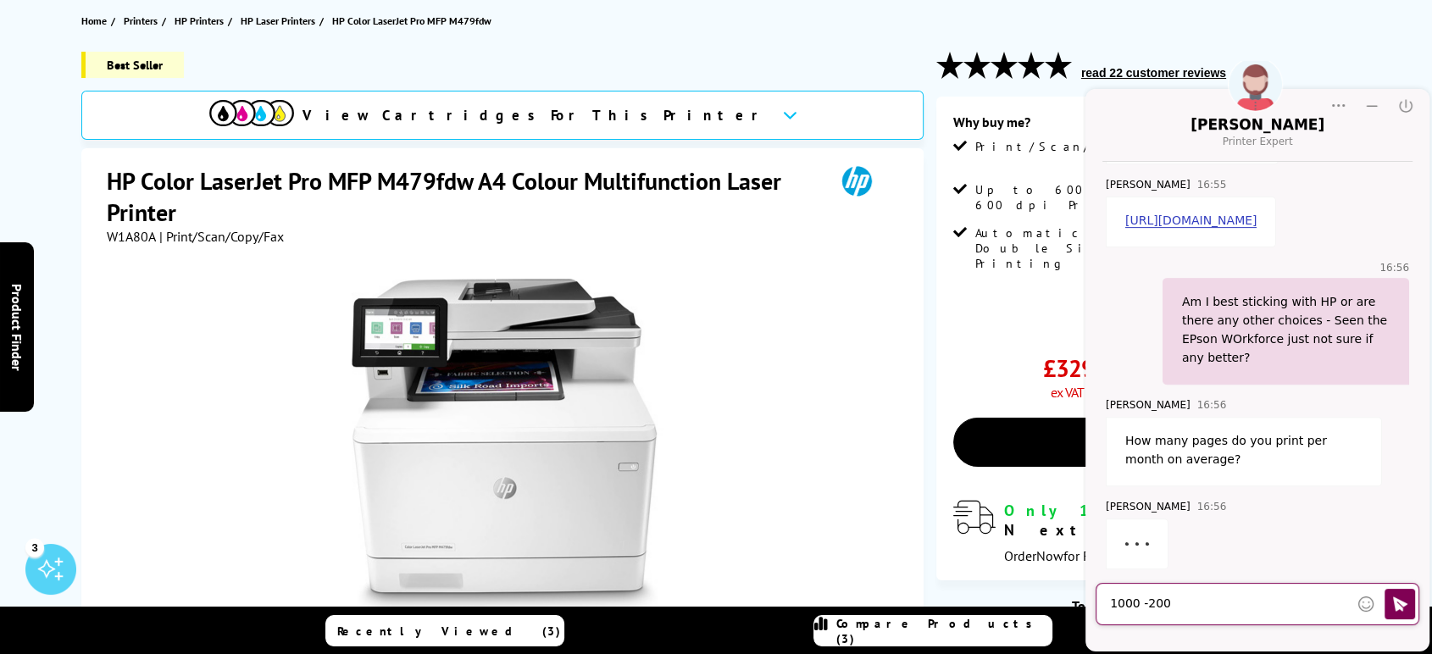
type textarea "[DATE] -[DATE]"
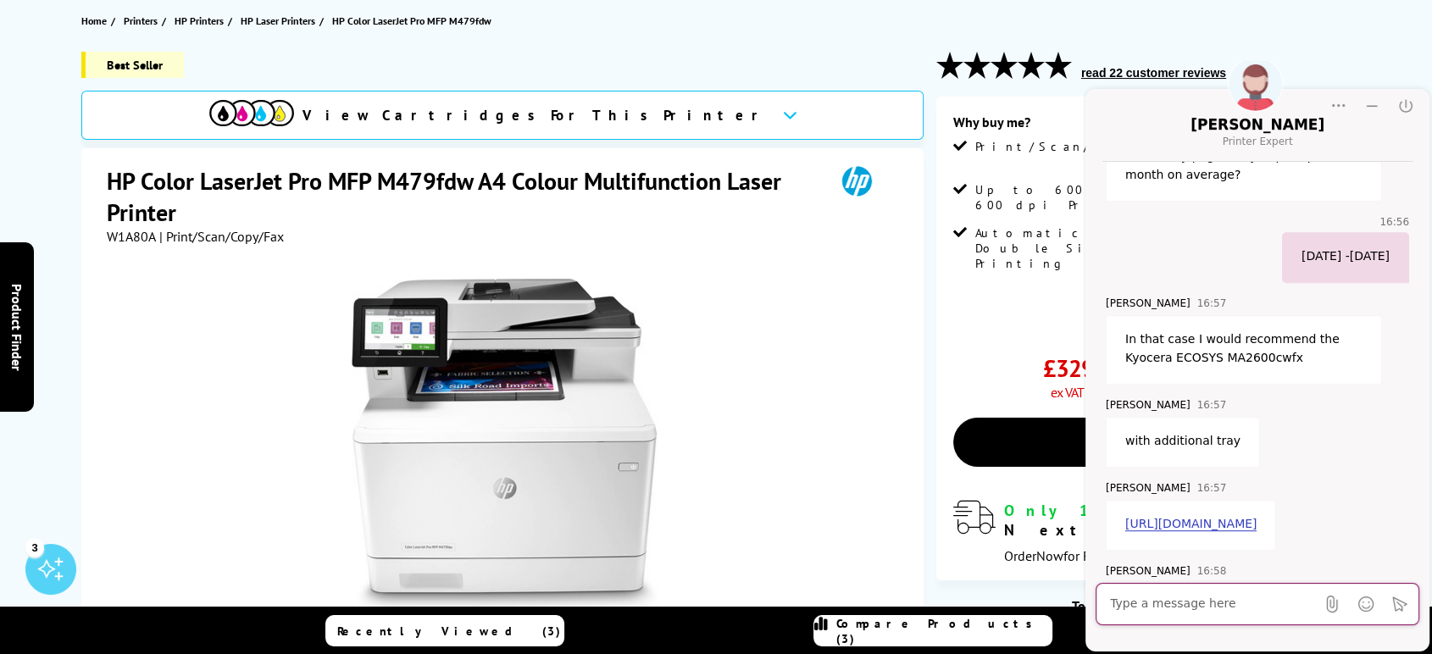
scroll to position [1117, 0]
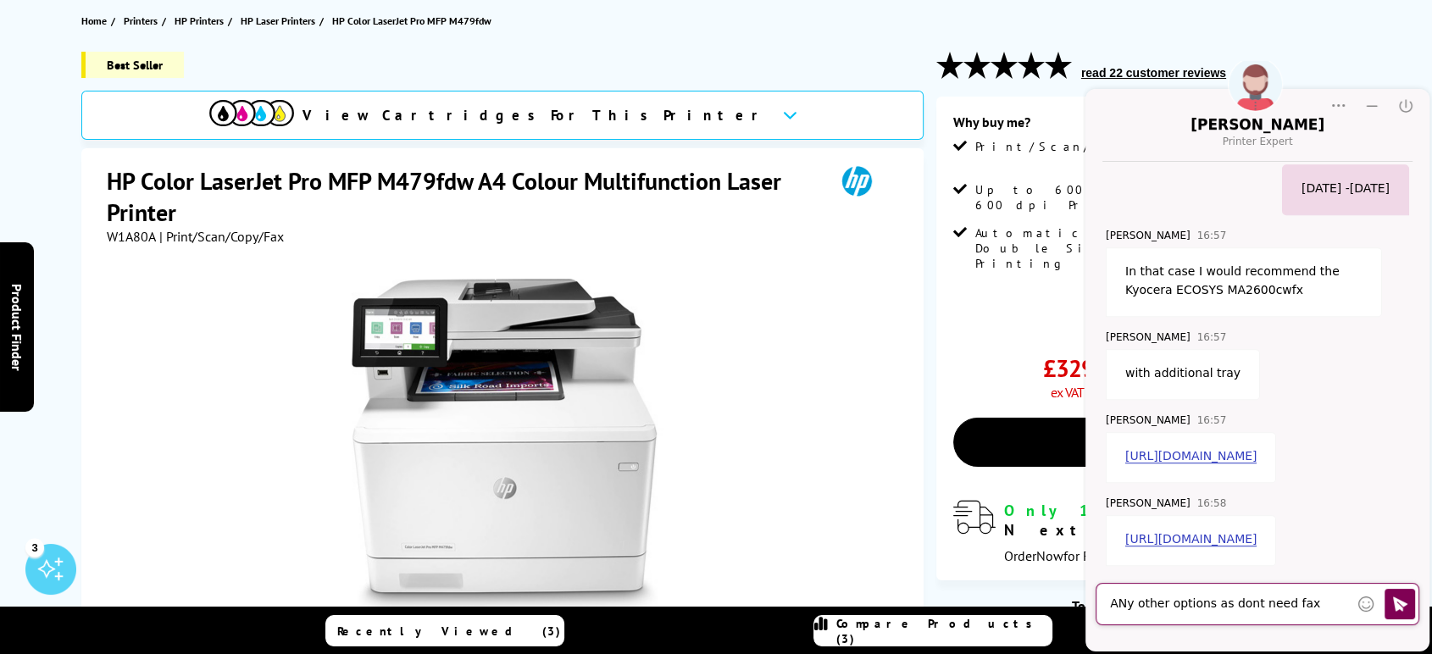
type textarea "ANy other options as dont need fax?"
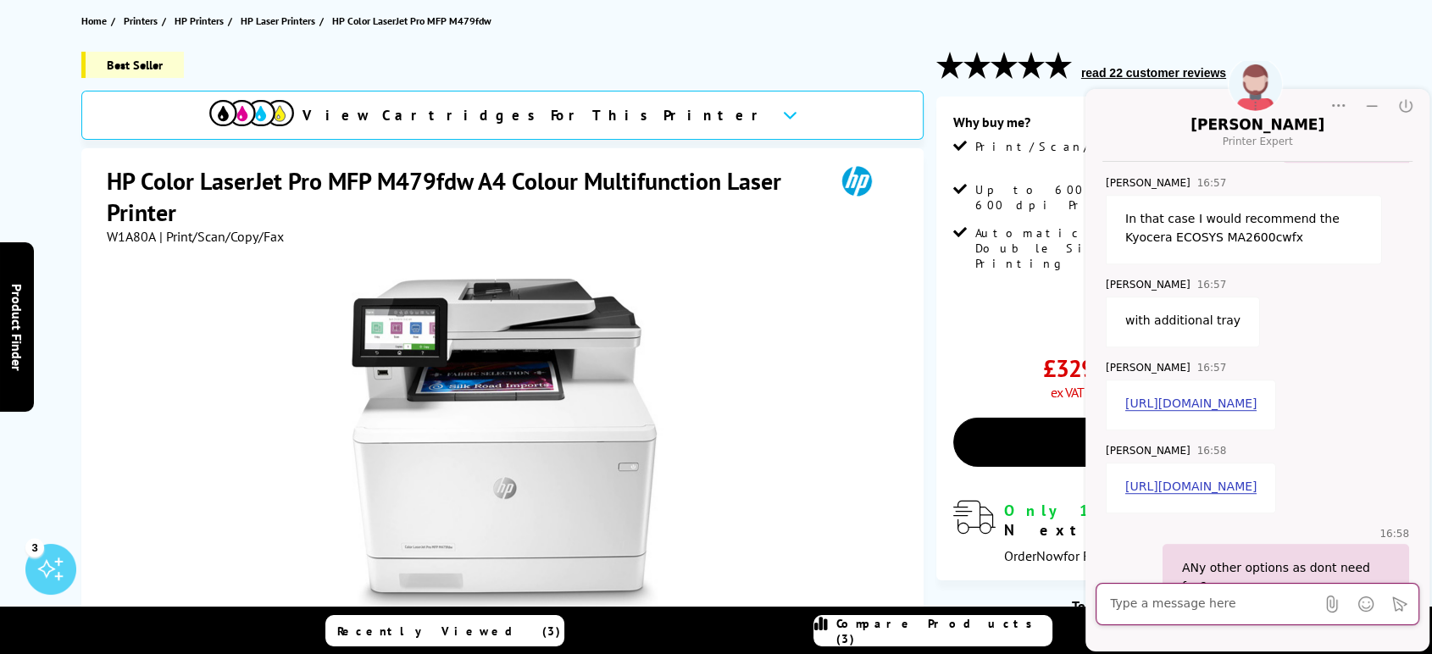
scroll to position [1197, 0]
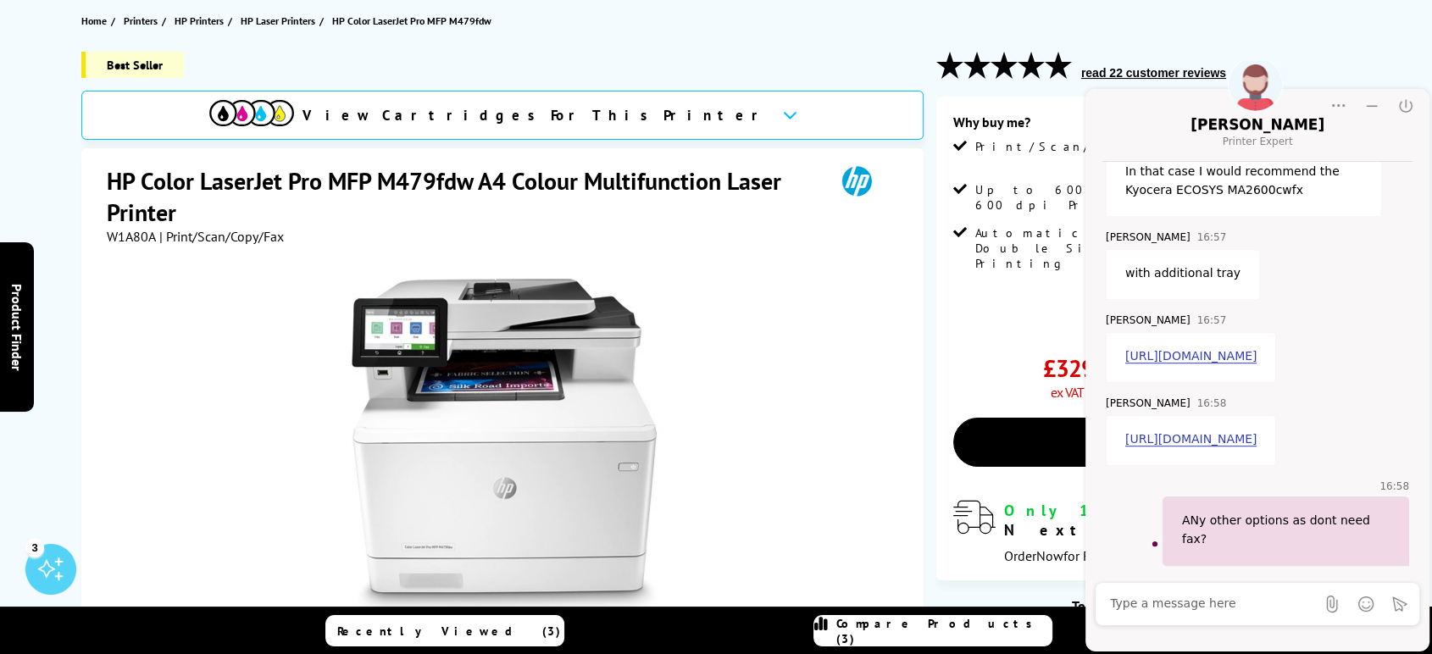
click at [1256, 349] on link "[URL][DOMAIN_NAME]" at bounding box center [1190, 356] width 131 height 14
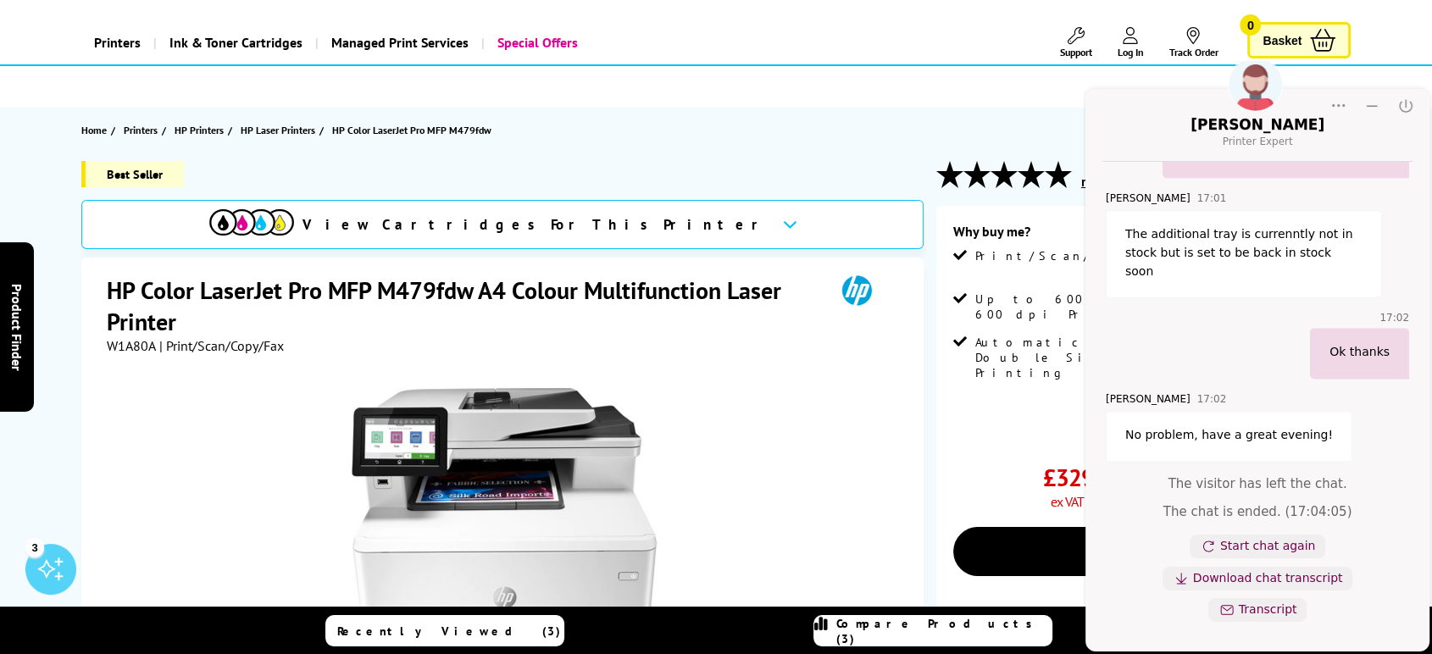
scroll to position [0, 0]
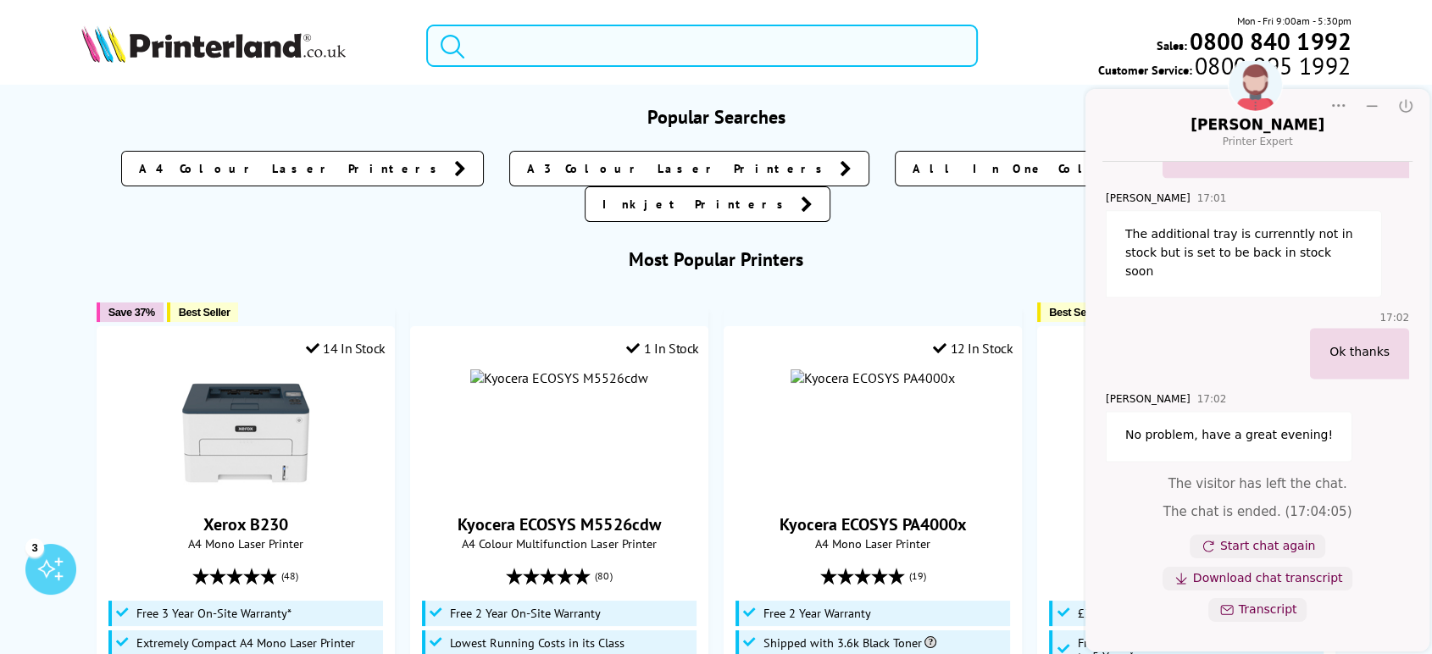
click at [630, 53] on input "search" at bounding box center [702, 46] width 552 height 42
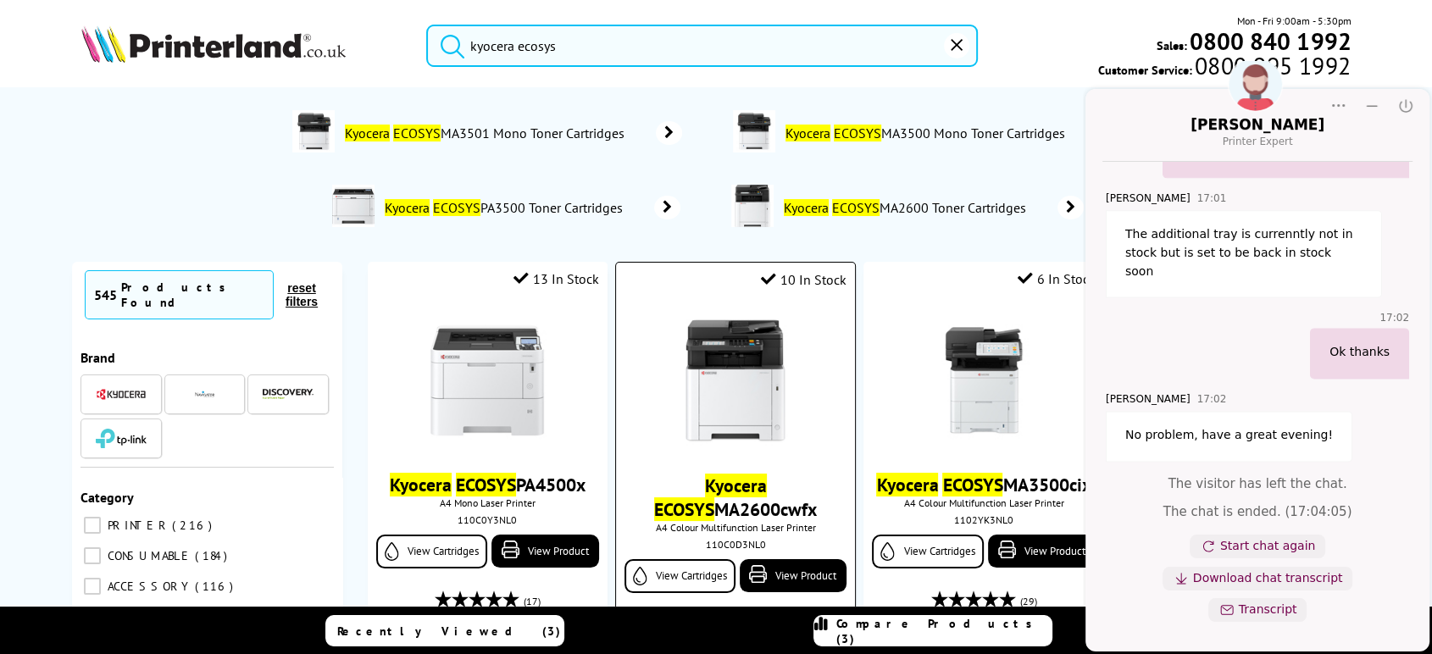
type input "kyocera ecosys"
drag, startPoint x: 667, startPoint y: 486, endPoint x: 793, endPoint y: 514, distance: 129.3
click at [793, 514] on span "Kyocera ECOSYS MA2600cwfx" at bounding box center [735, 497] width 213 height 47
copy link "Kyocera ECOSYS MA2600cwfx"
